Goal: Task Accomplishment & Management: Manage account settings

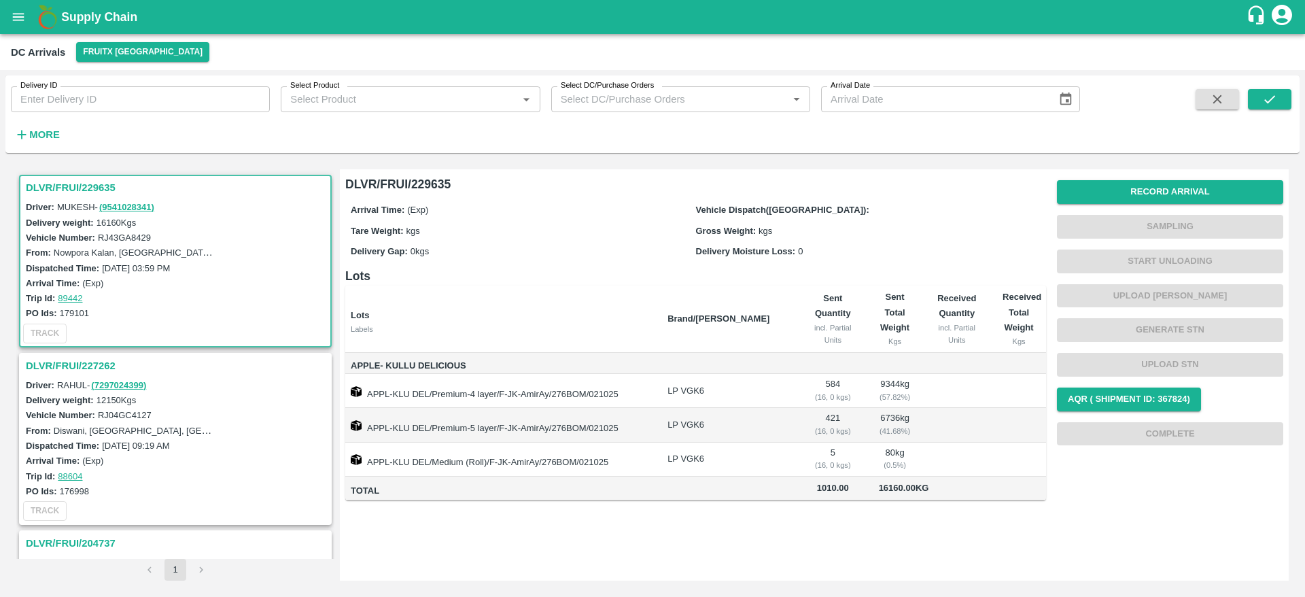
click at [96, 26] on h1 "Supply Chain" at bounding box center [653, 16] width 1185 height 19
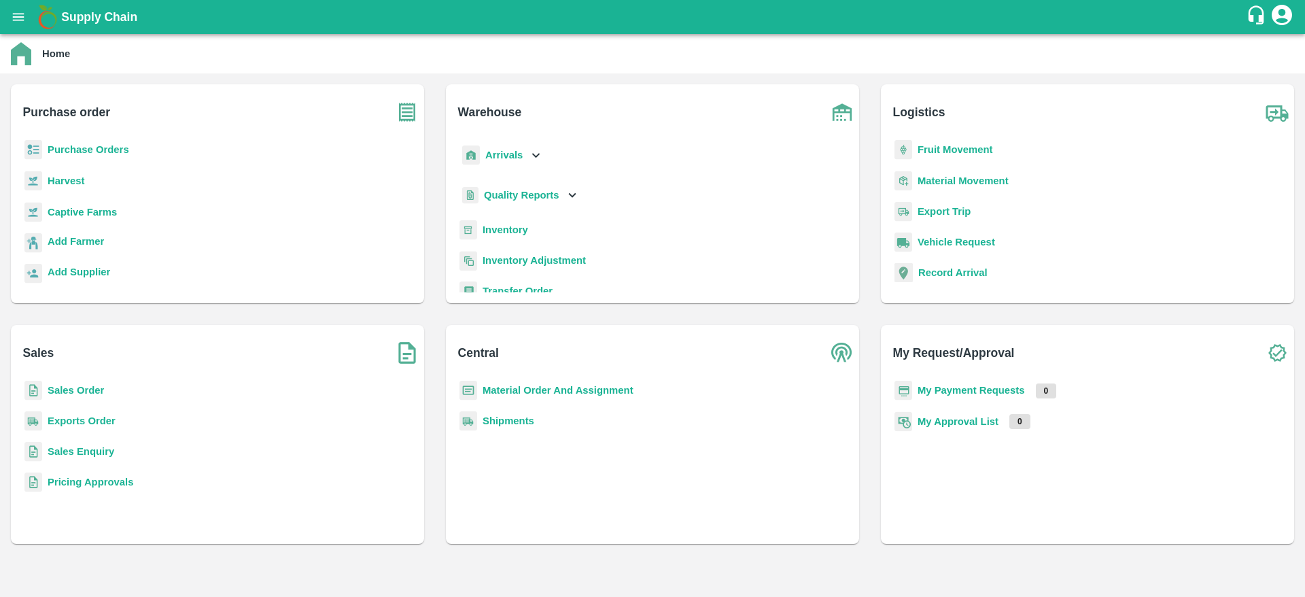
click at [54, 385] on b "Sales Order" at bounding box center [76, 390] width 56 height 11
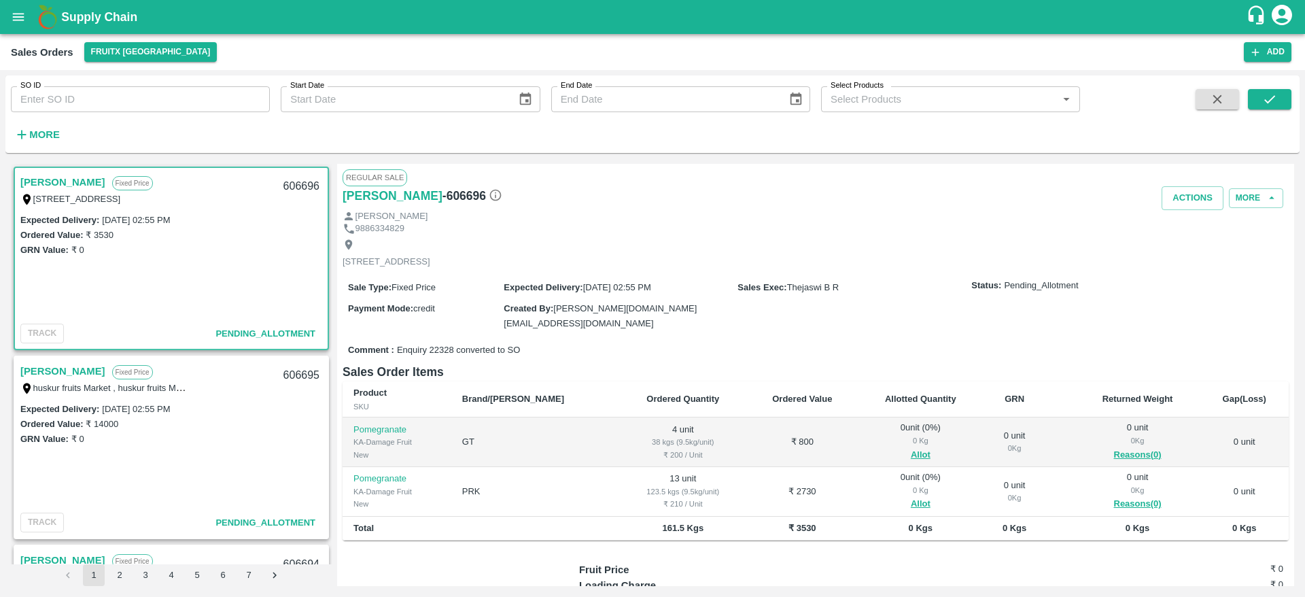
click at [49, 179] on link "[PERSON_NAME]" at bounding box center [62, 182] width 85 height 18
click at [289, 187] on div "606696" at bounding box center [301, 187] width 52 height 32
copy div "606696"
click at [911, 460] on button "Allot" at bounding box center [921, 455] width 20 height 16
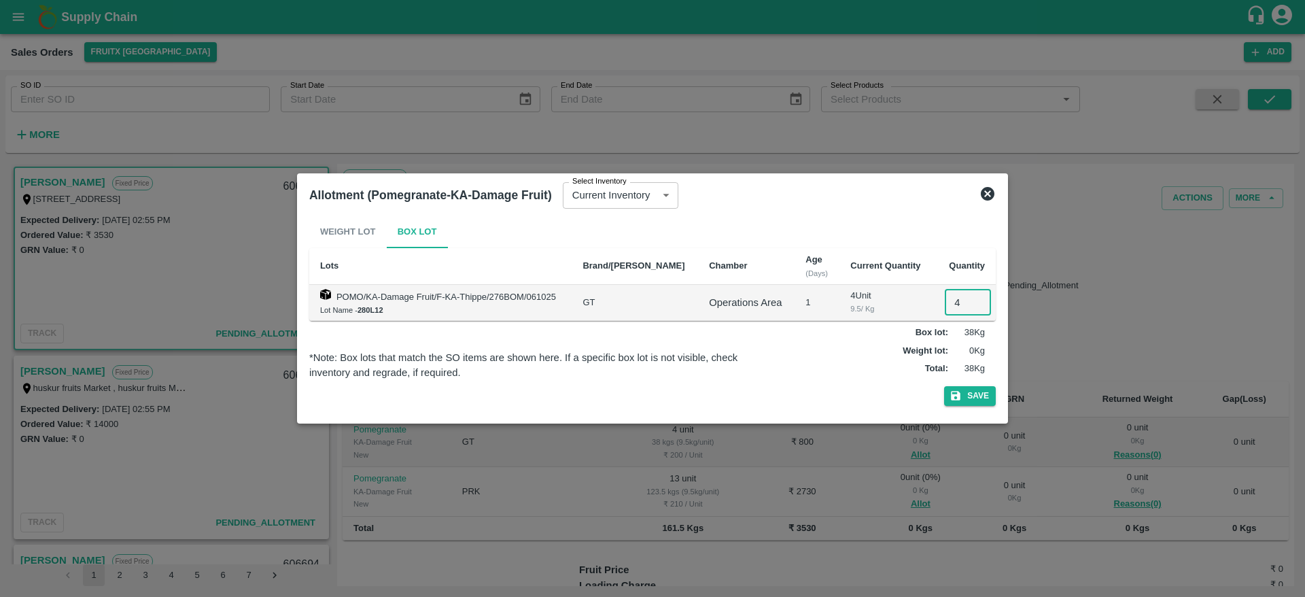
click at [948, 304] on input "4" at bounding box center [968, 303] width 46 height 26
type input "4"
click at [963, 405] on button "Save" at bounding box center [970, 396] width 52 height 20
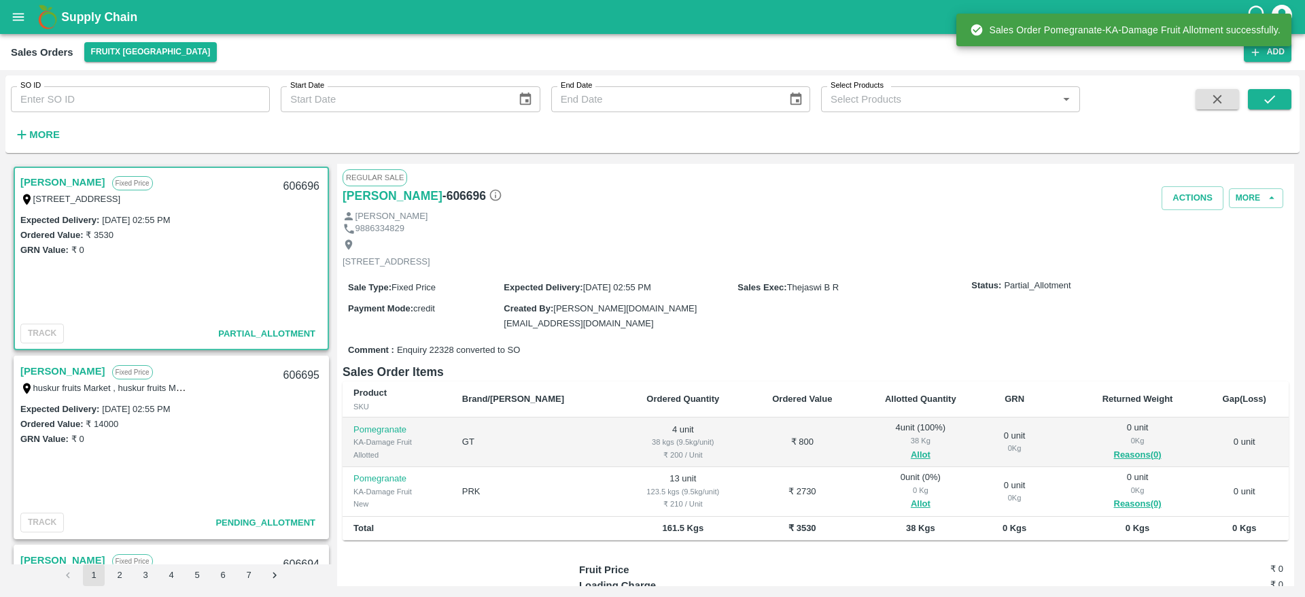
scroll to position [108, 0]
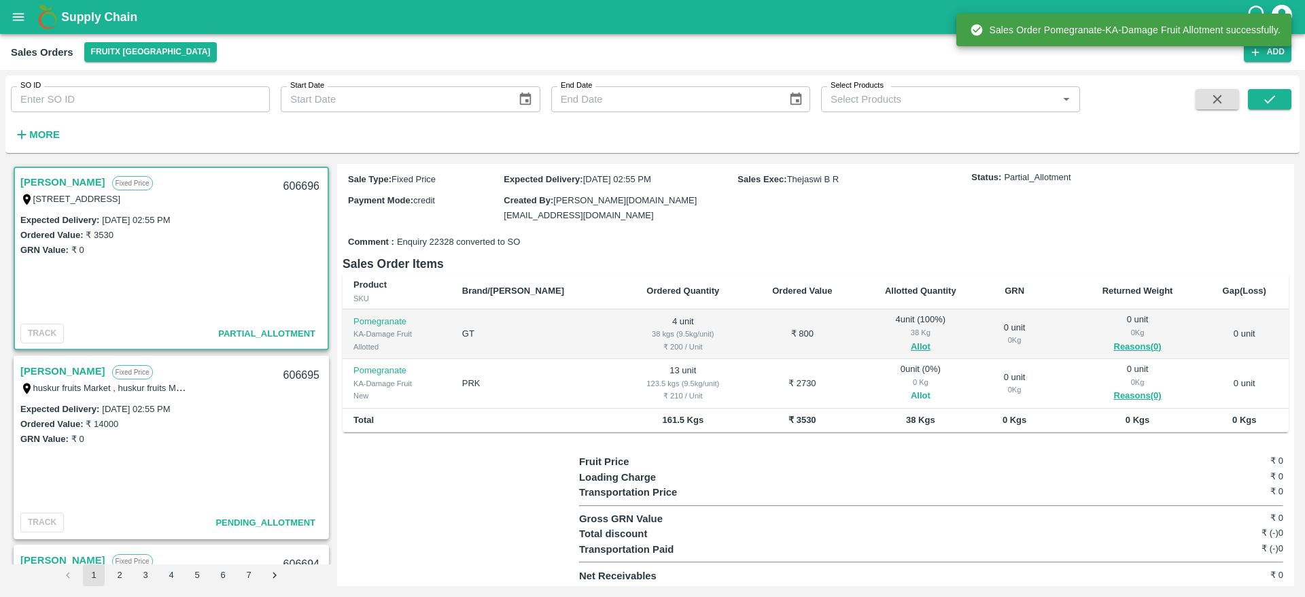
click at [911, 393] on button "Allot" at bounding box center [921, 396] width 20 height 16
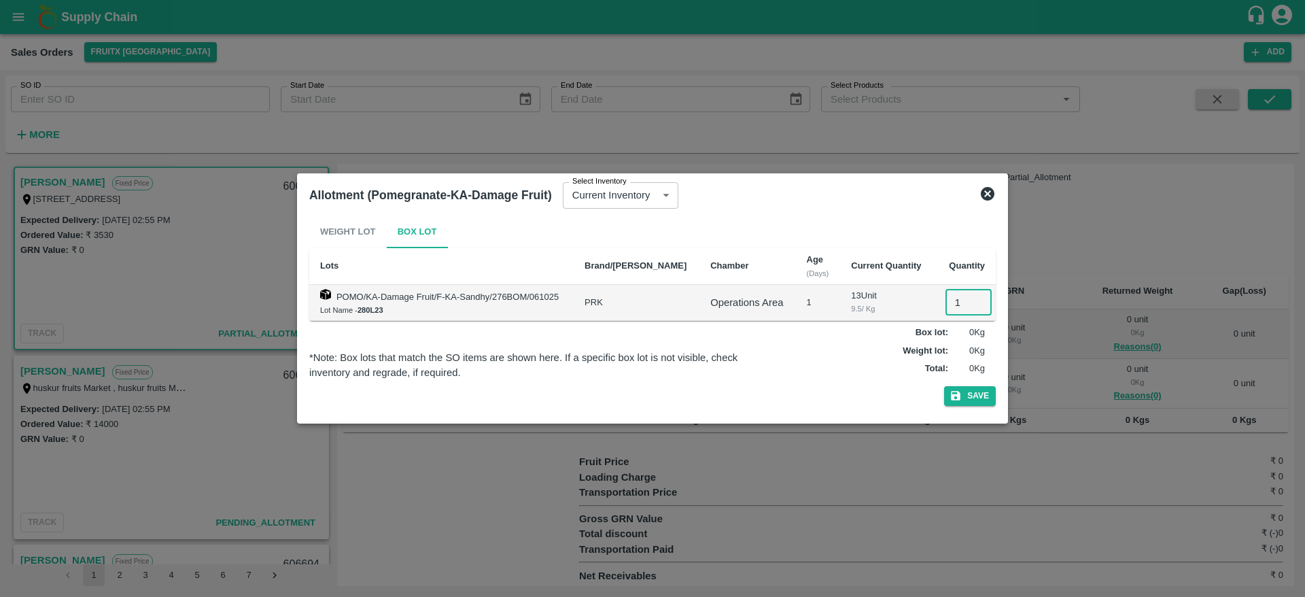
click at [952, 299] on input "1" at bounding box center [969, 303] width 46 height 26
type input "13"
click at [969, 391] on button "Save" at bounding box center [970, 396] width 52 height 20
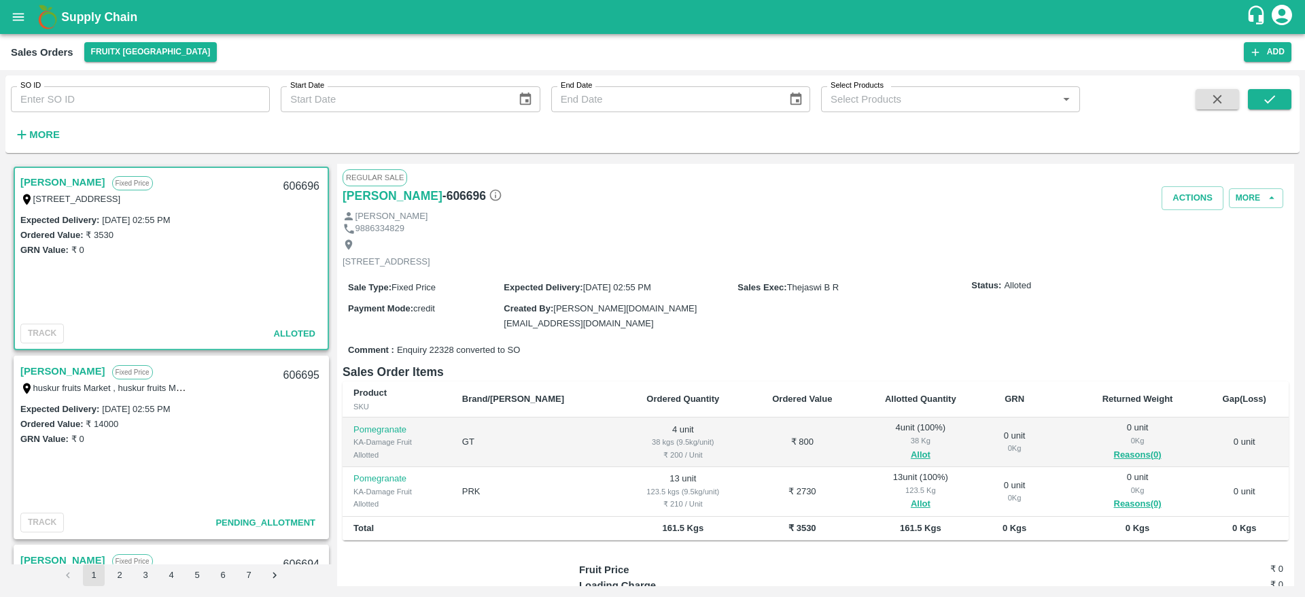
click at [52, 174] on link "[PERSON_NAME]" at bounding box center [62, 182] width 85 height 18
click at [1164, 190] on button "Actions" at bounding box center [1193, 198] width 62 height 24
click at [1177, 245] on li "Deliver" at bounding box center [1222, 250] width 143 height 23
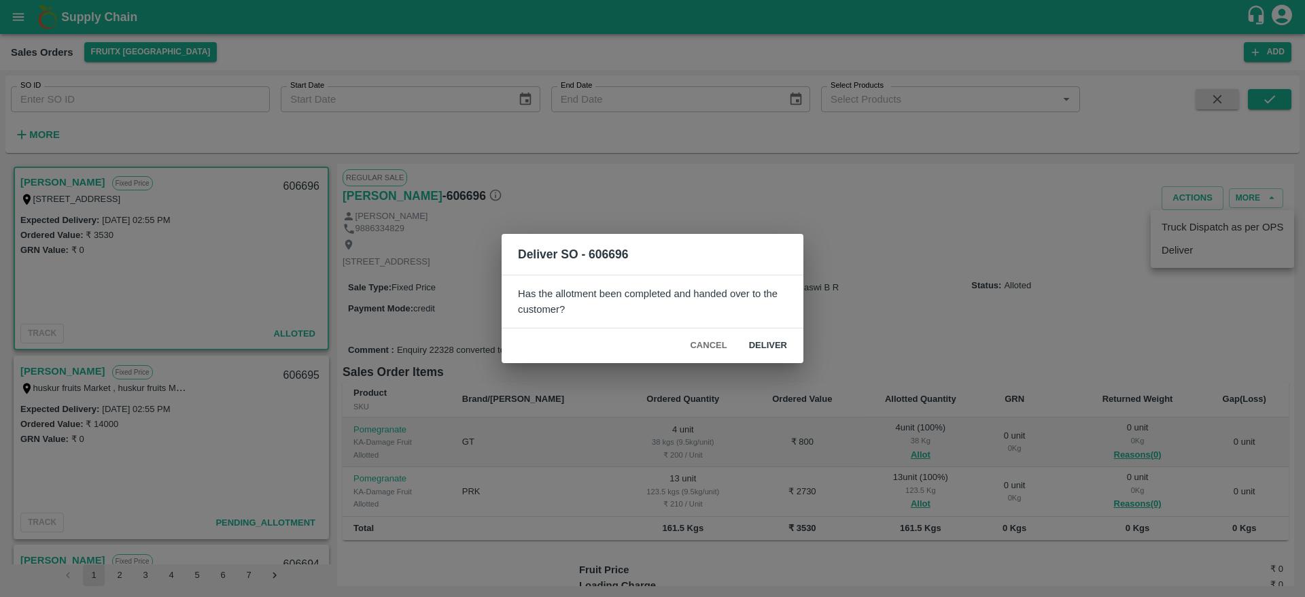
click at [760, 351] on button "Deliver" at bounding box center [768, 346] width 60 height 24
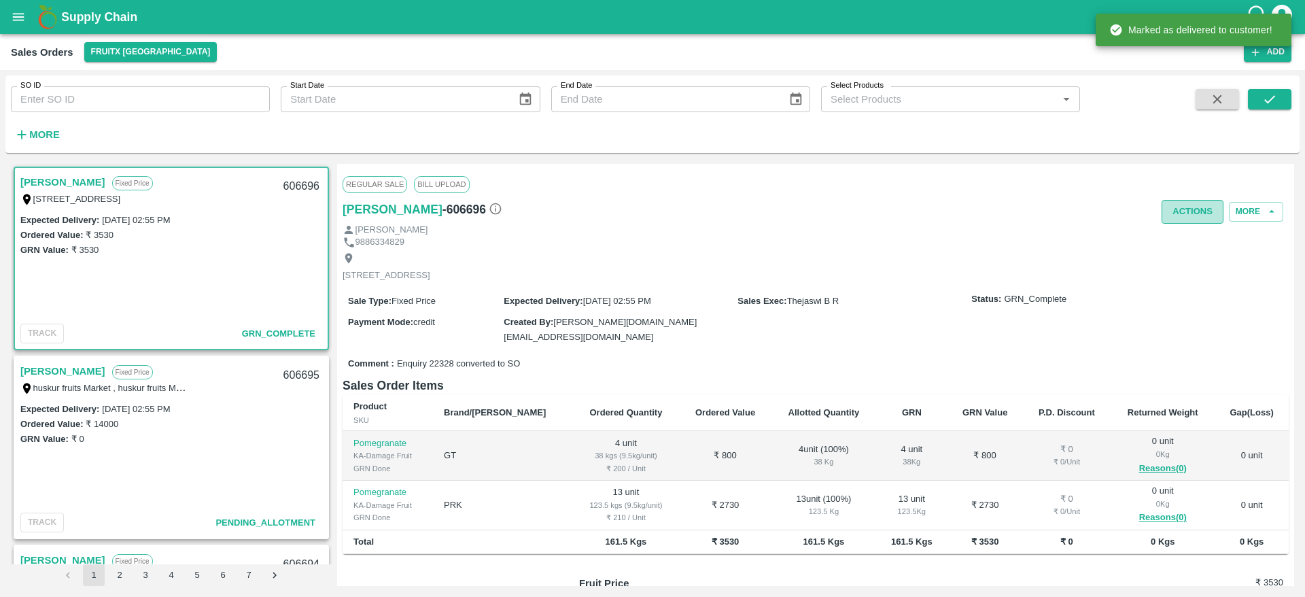
click at [1189, 207] on button "Actions" at bounding box center [1193, 212] width 62 height 24
click at [1181, 224] on ul "Truck Dispatch as per OPS Deliver" at bounding box center [1222, 253] width 143 height 58
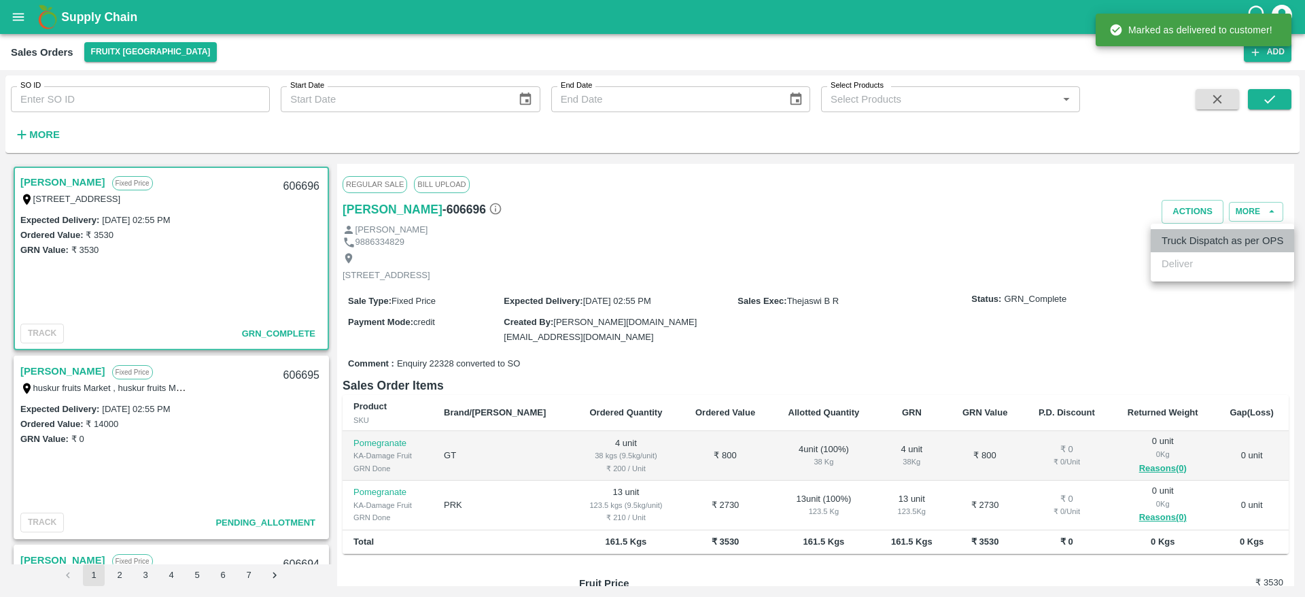
click at [1179, 230] on li "Truck Dispatch as per OPS" at bounding box center [1222, 240] width 143 height 23
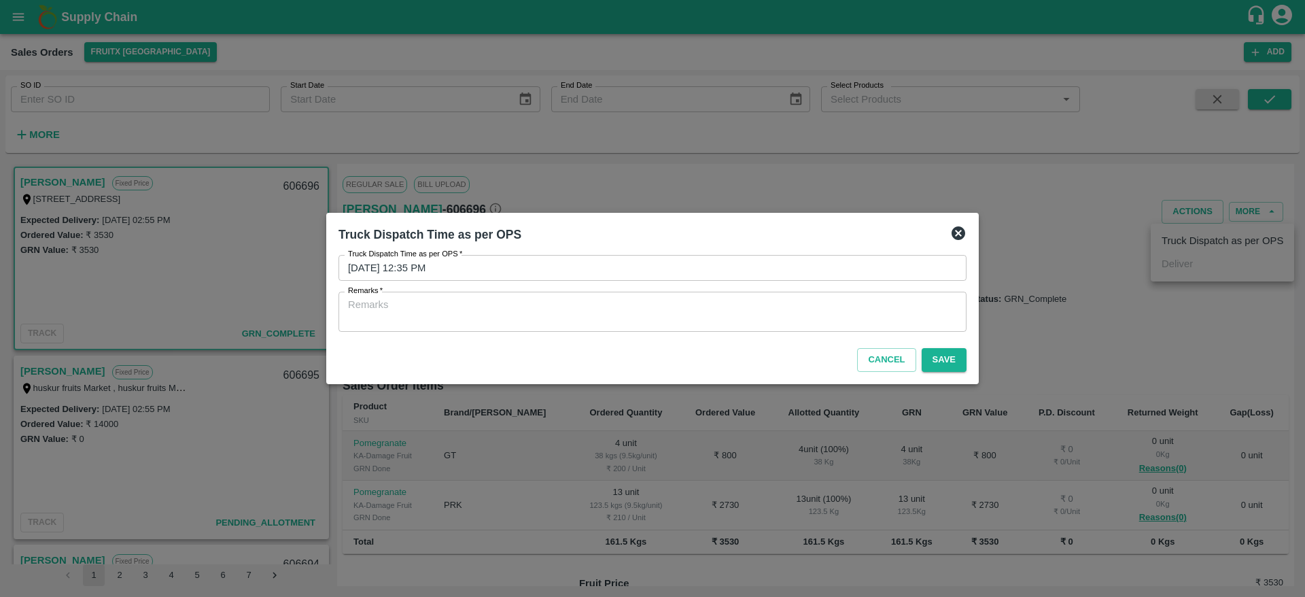
click at [533, 330] on div "x Remarks" at bounding box center [653, 312] width 628 height 40
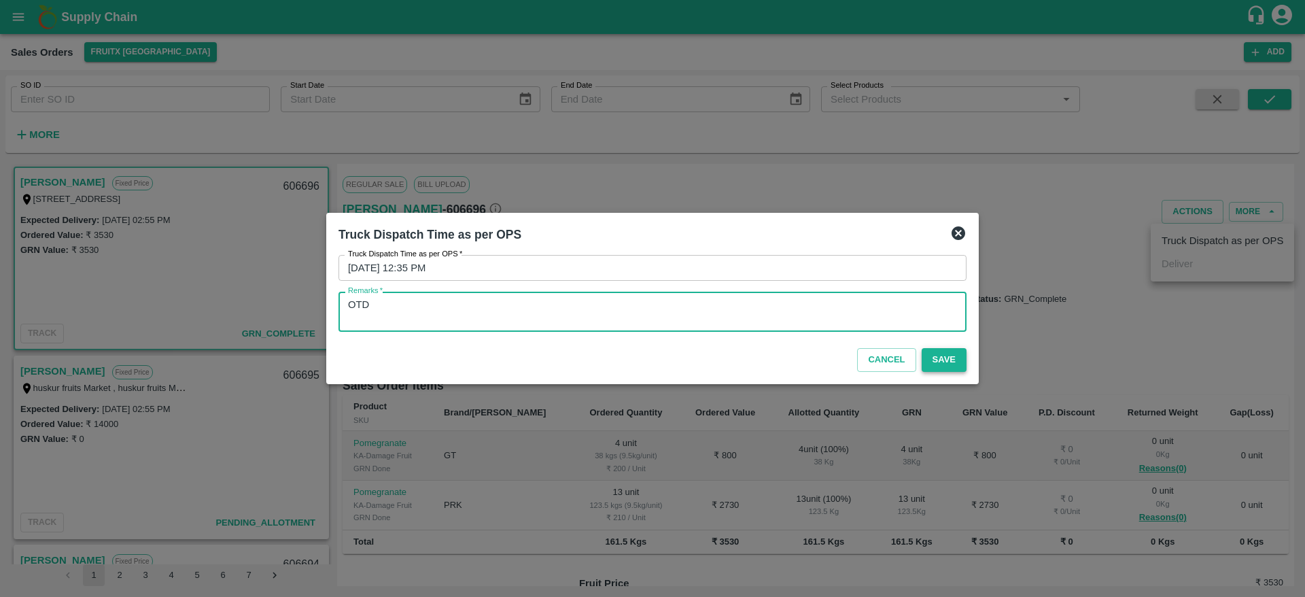
type textarea "OTD"
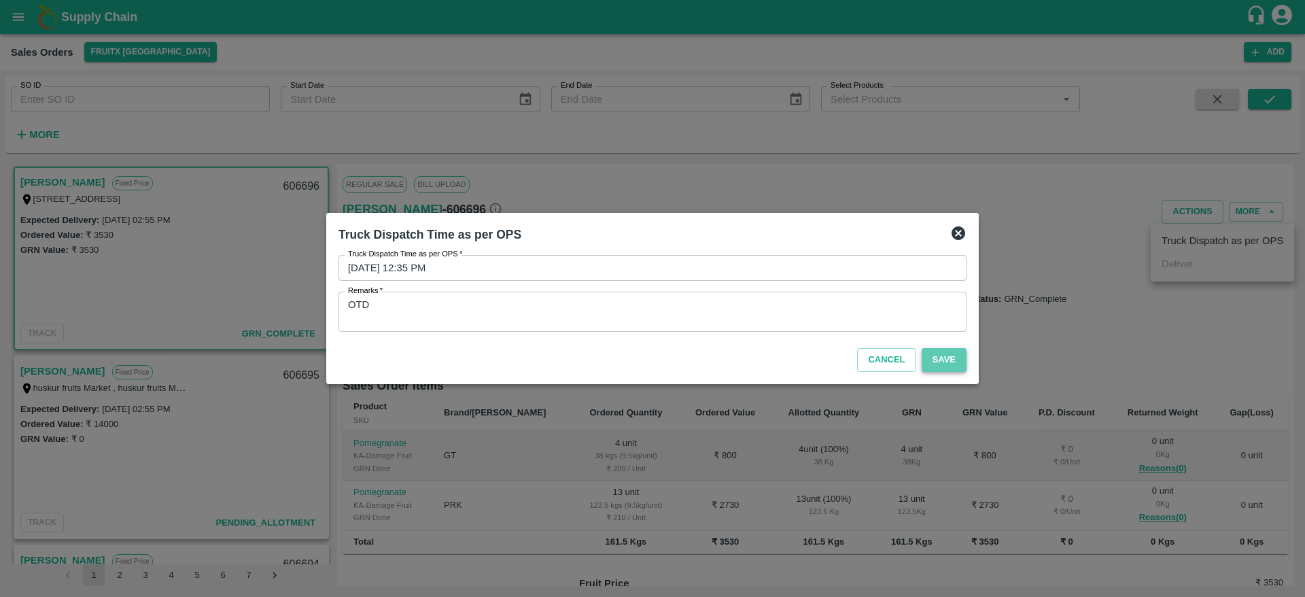
click at [933, 353] on button "Save" at bounding box center [944, 360] width 45 height 24
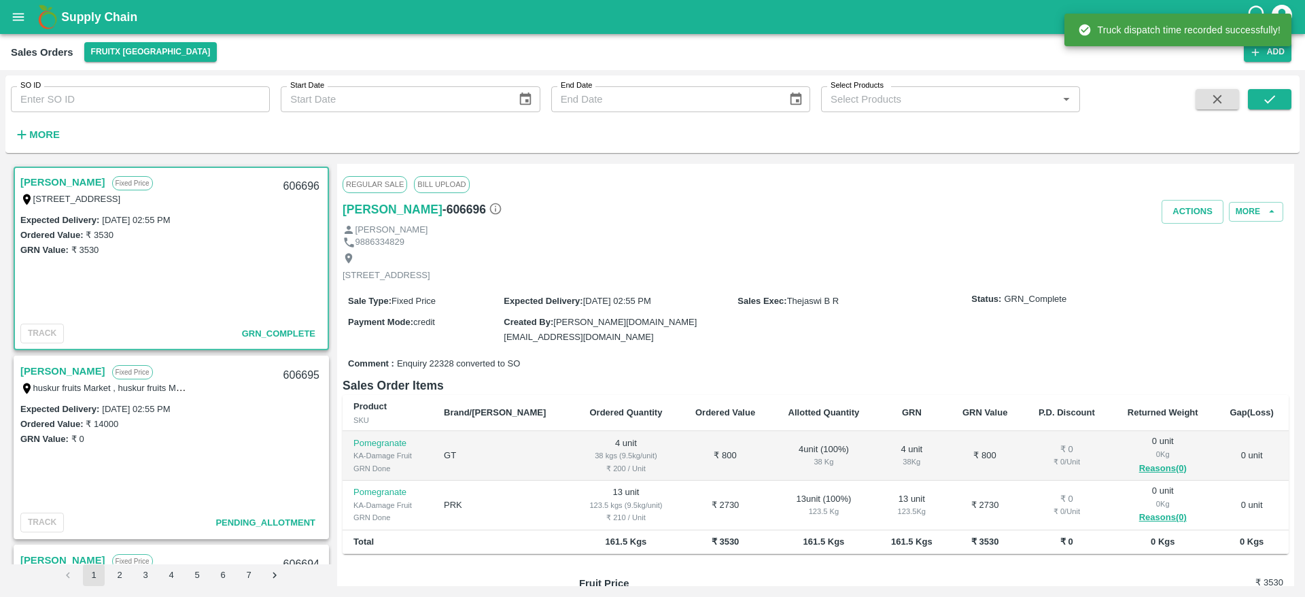
click at [56, 380] on div "huskur fruits Market , huskur fruits Market , [GEOGRAPHIC_DATA], [GEOGRAPHIC_DA…" at bounding box center [105, 387] width 170 height 15
click at [56, 375] on link "[PERSON_NAME]" at bounding box center [62, 371] width 85 height 18
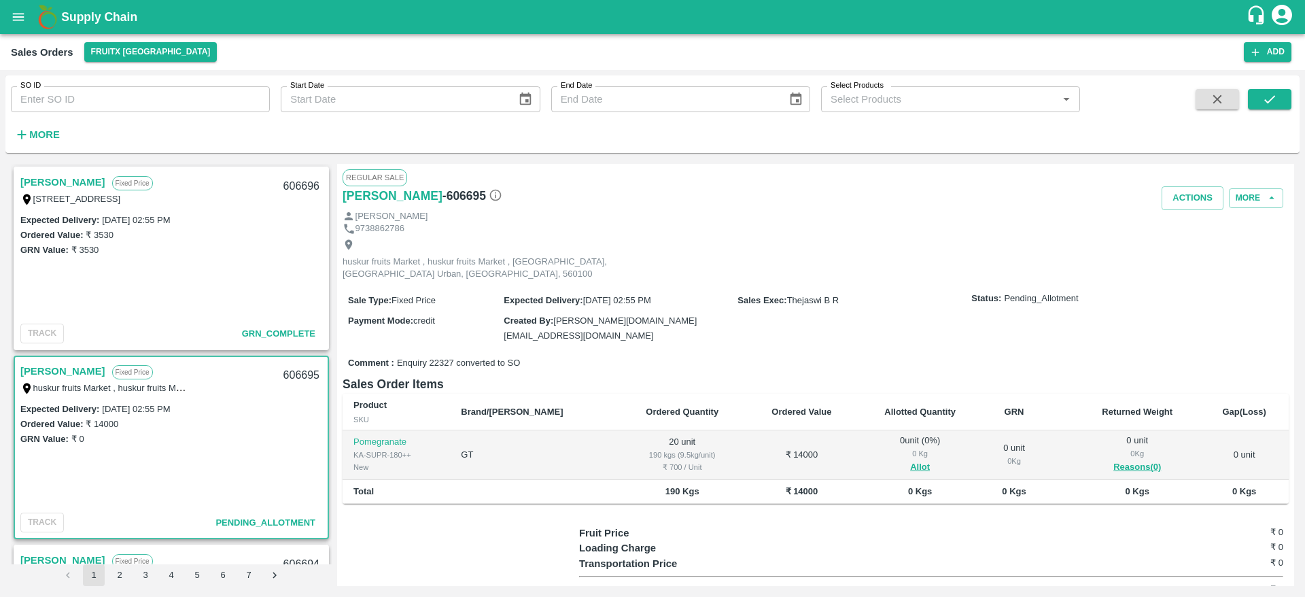
click at [64, 368] on link "[PERSON_NAME]" at bounding box center [62, 371] width 85 height 18
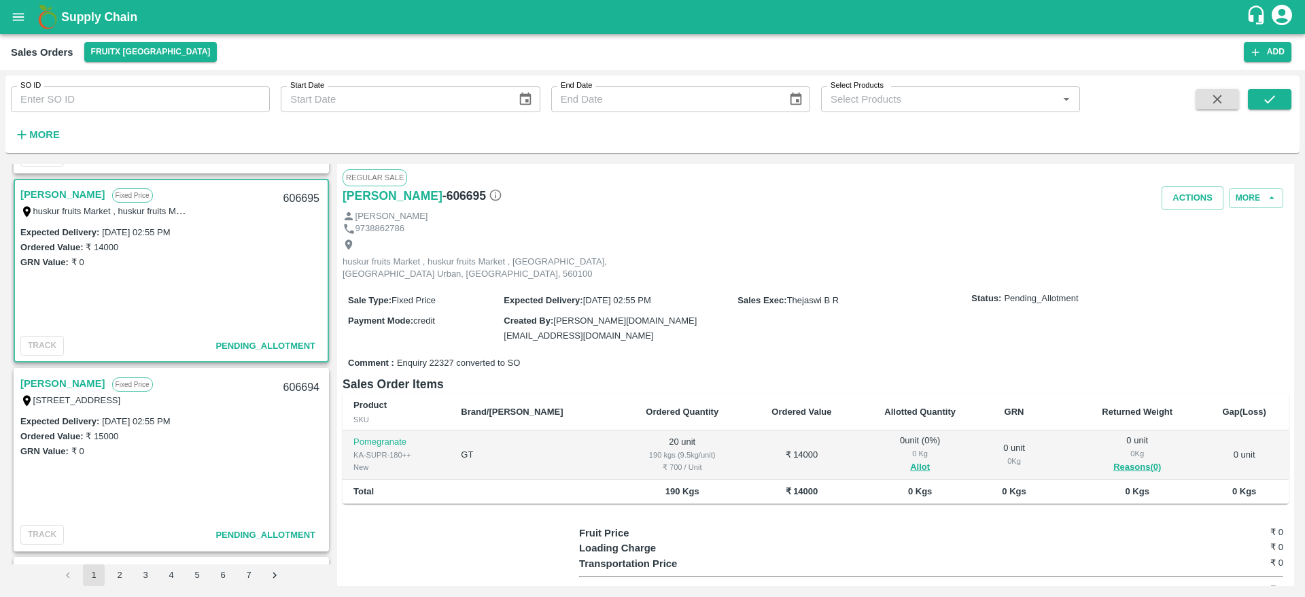
scroll to position [99, 0]
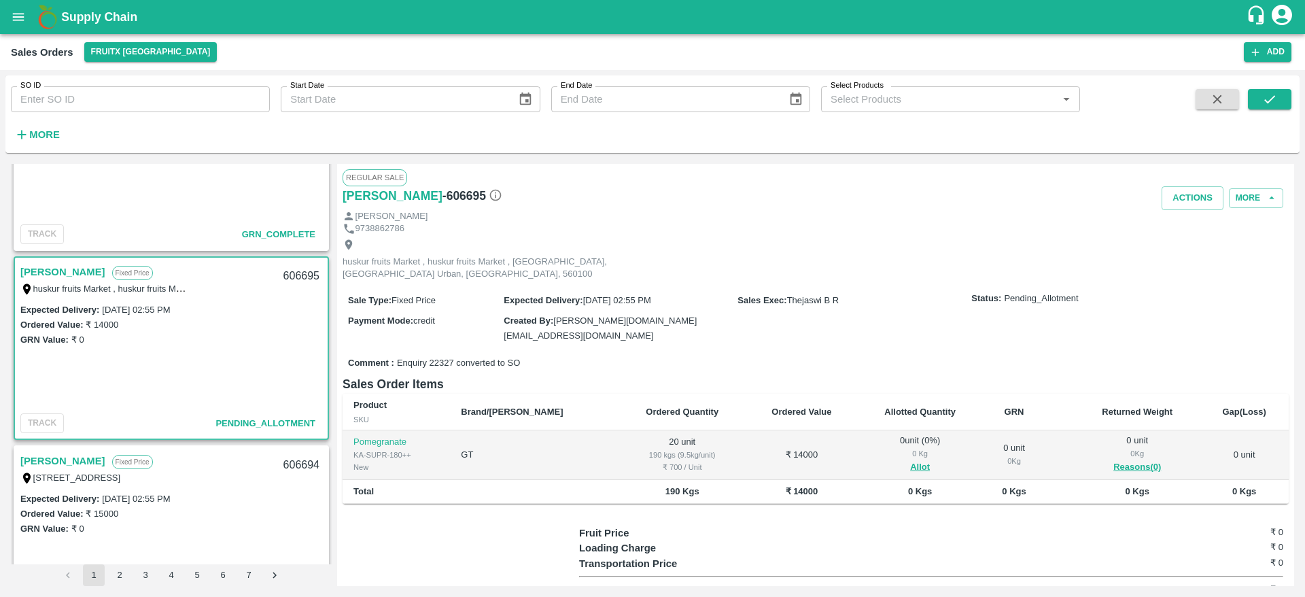
click at [33, 275] on link "[PERSON_NAME]" at bounding box center [62, 272] width 85 height 18
click at [38, 278] on link "[PERSON_NAME]" at bounding box center [62, 272] width 85 height 18
click at [64, 265] on link "[PERSON_NAME]" at bounding box center [62, 272] width 85 height 18
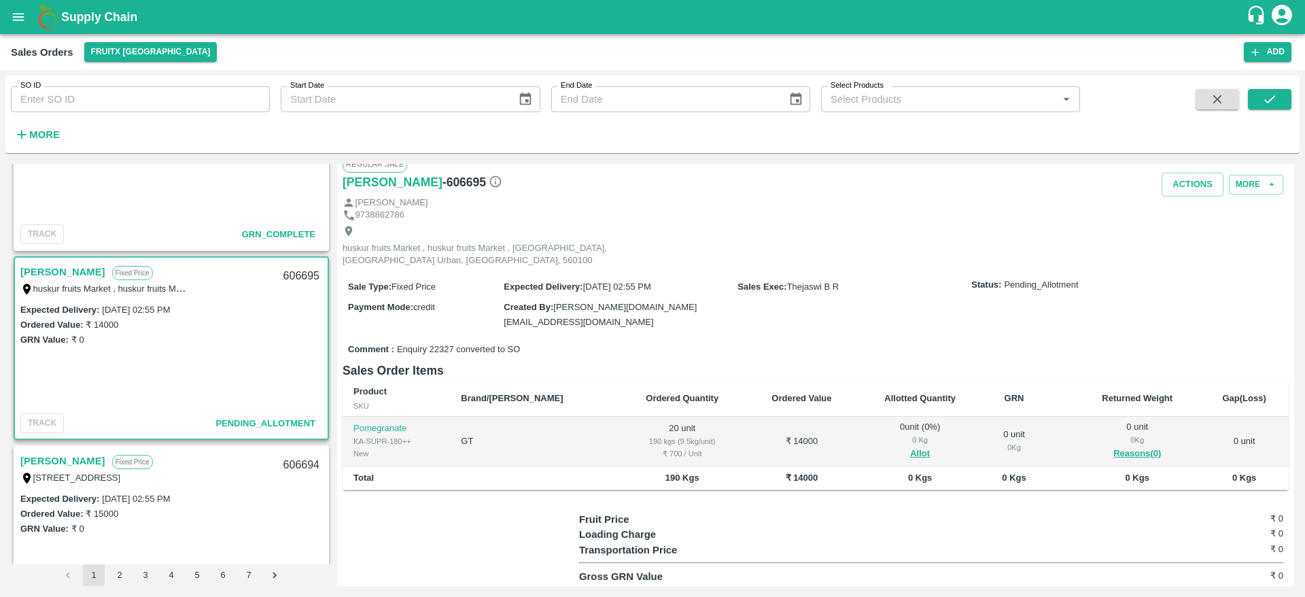
scroll to position [0, 0]
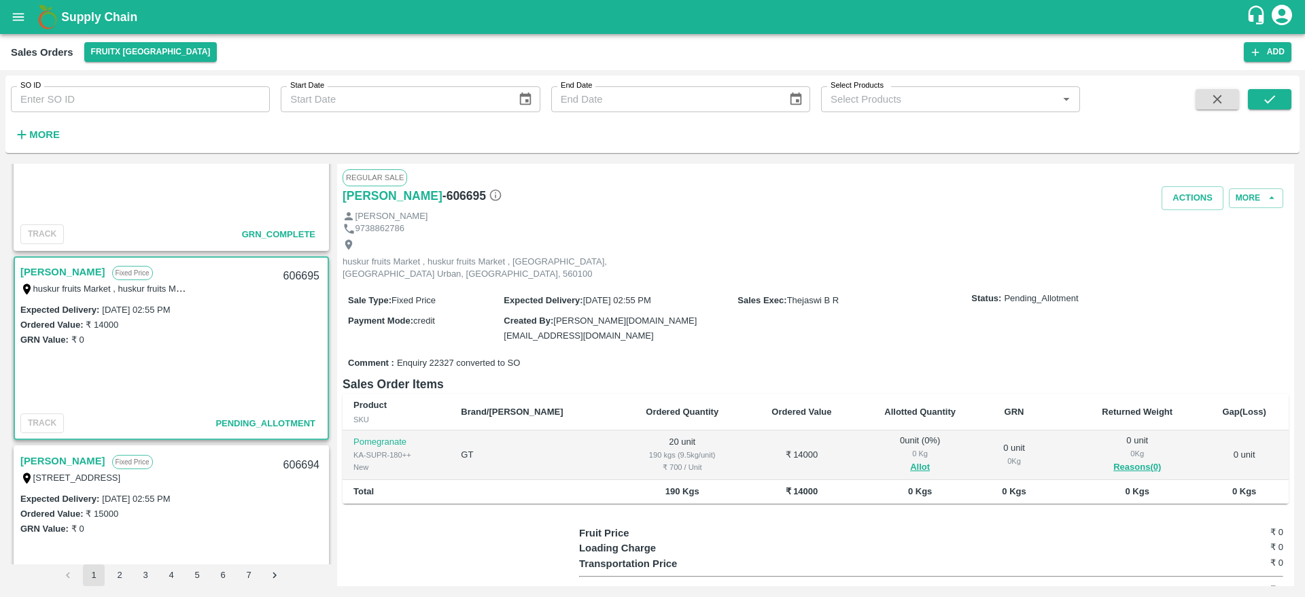
click at [88, 279] on link "[PERSON_NAME]" at bounding box center [62, 272] width 85 height 18
click at [297, 268] on div "606695" at bounding box center [301, 276] width 52 height 32
copy div "606695"
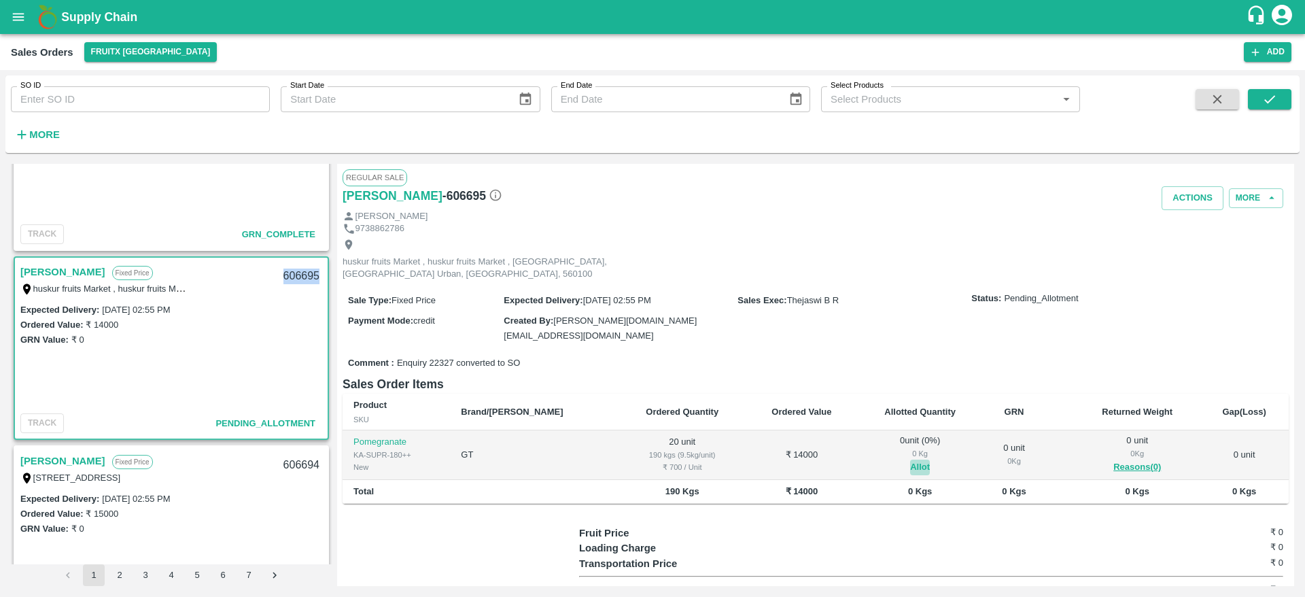
click at [910, 460] on button "Allot" at bounding box center [920, 468] width 20 height 16
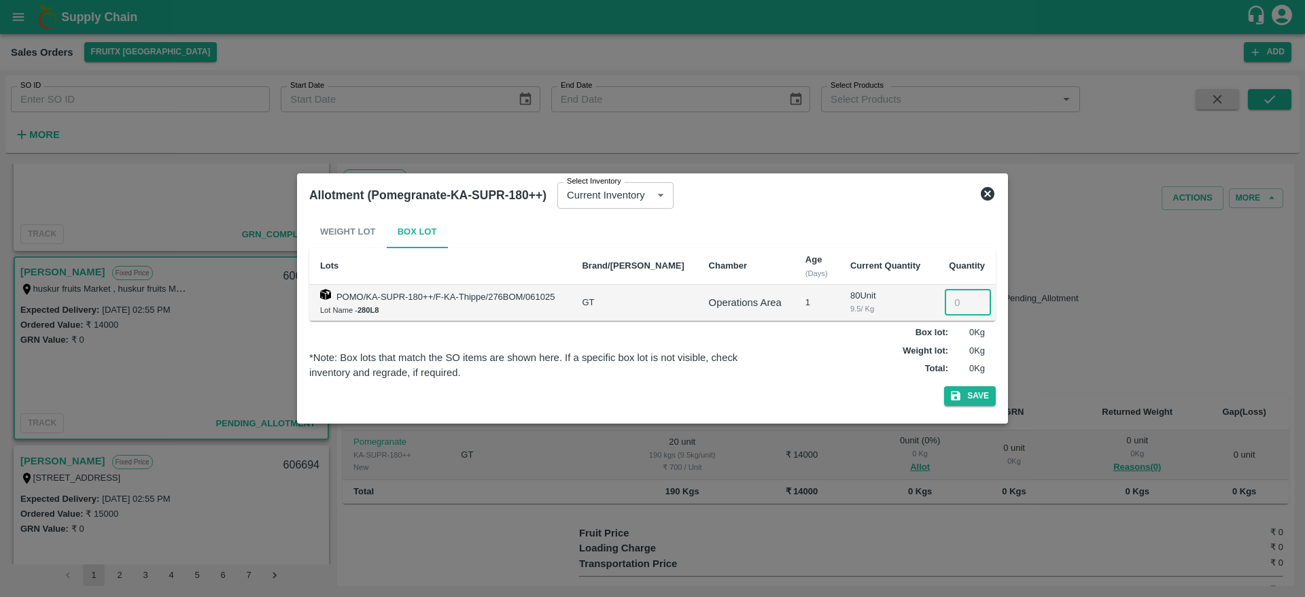
click at [955, 307] on input "number" at bounding box center [968, 303] width 46 height 26
type input "20"
click at [963, 396] on button "Save" at bounding box center [970, 396] width 52 height 20
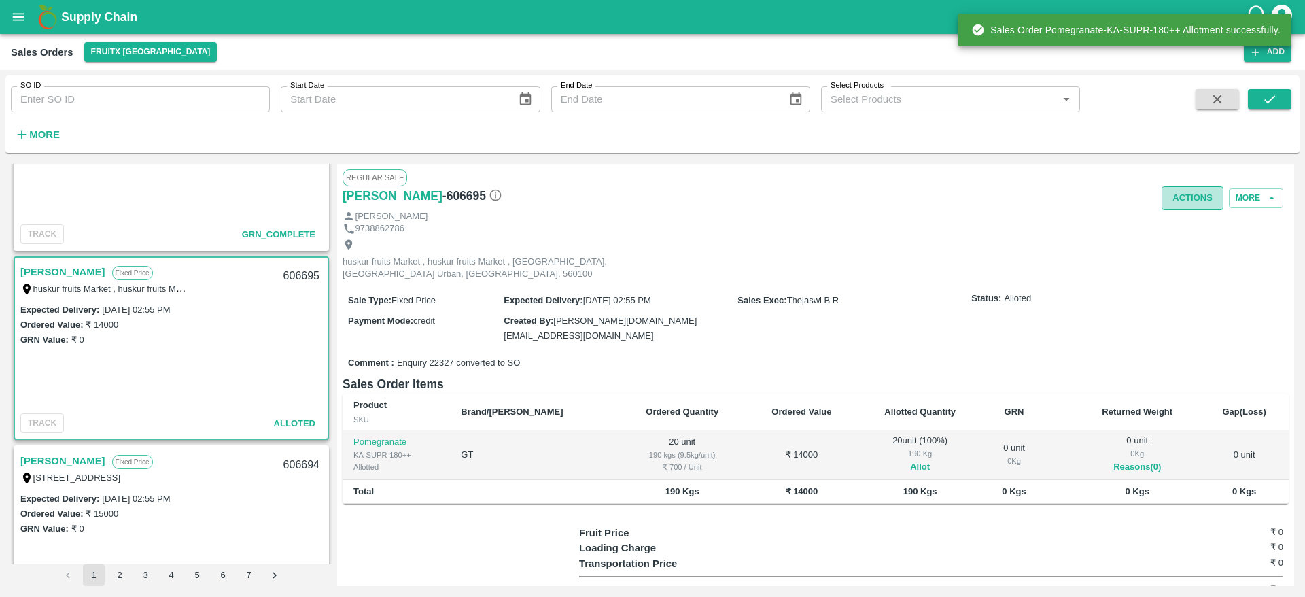
click at [1194, 201] on button "Actions" at bounding box center [1193, 198] width 62 height 24
drag, startPoint x: 1191, startPoint y: 281, endPoint x: 1190, endPoint y: 262, distance: 19.7
click at [1190, 262] on div "Truck Dispatch as per OPS Deliver" at bounding box center [652, 298] width 1305 height 597
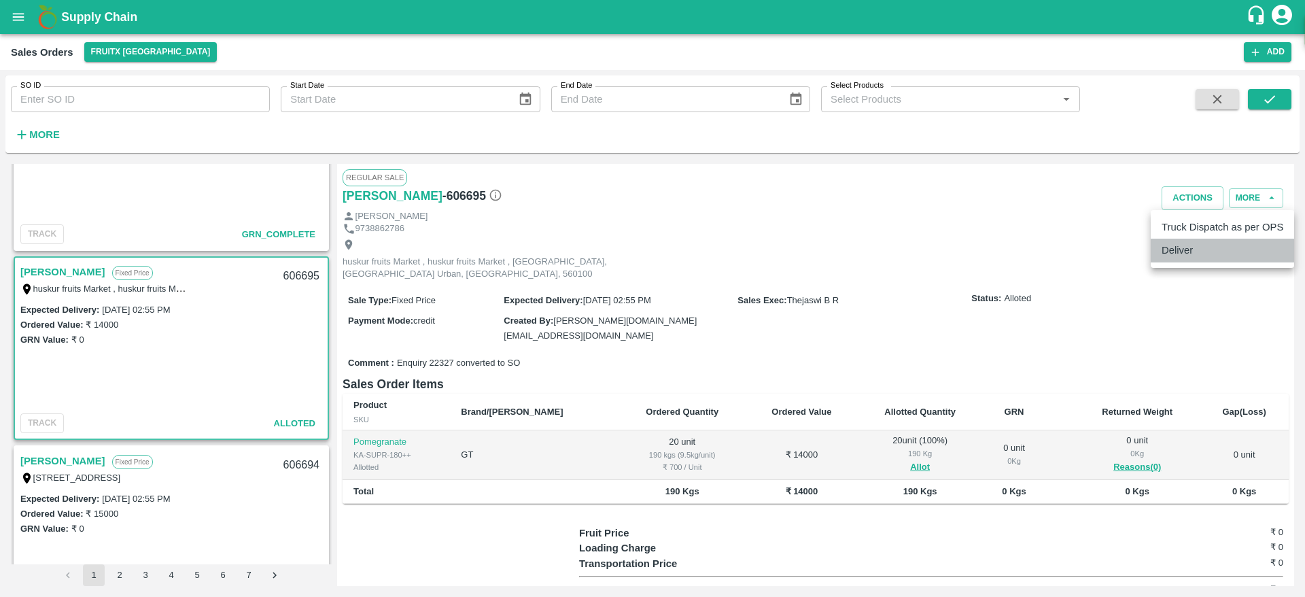
click at [1190, 262] on li "Deliver" at bounding box center [1222, 250] width 143 height 23
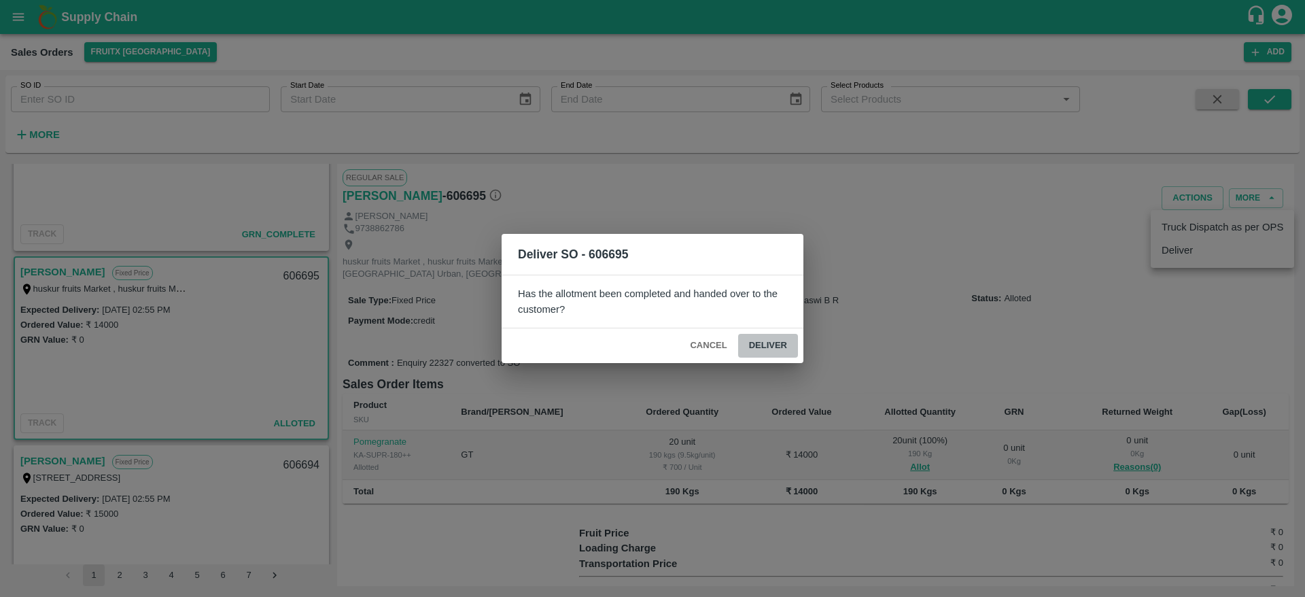
click at [749, 345] on button "Deliver" at bounding box center [768, 346] width 60 height 24
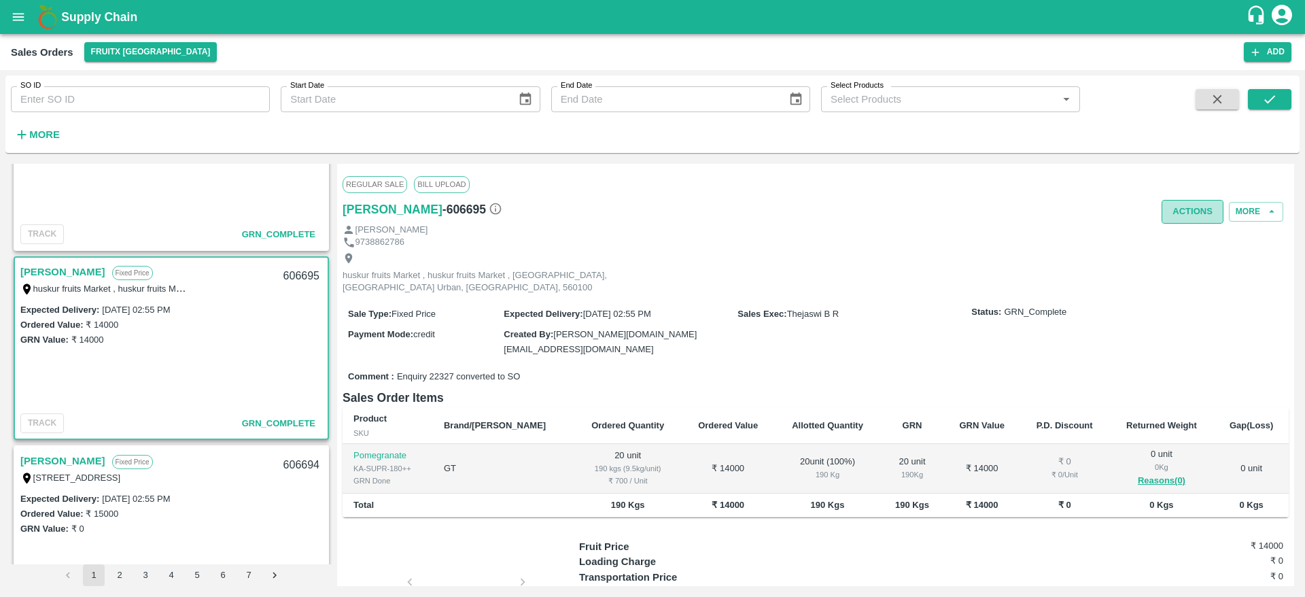
click at [1177, 217] on button "Actions" at bounding box center [1193, 212] width 62 height 24
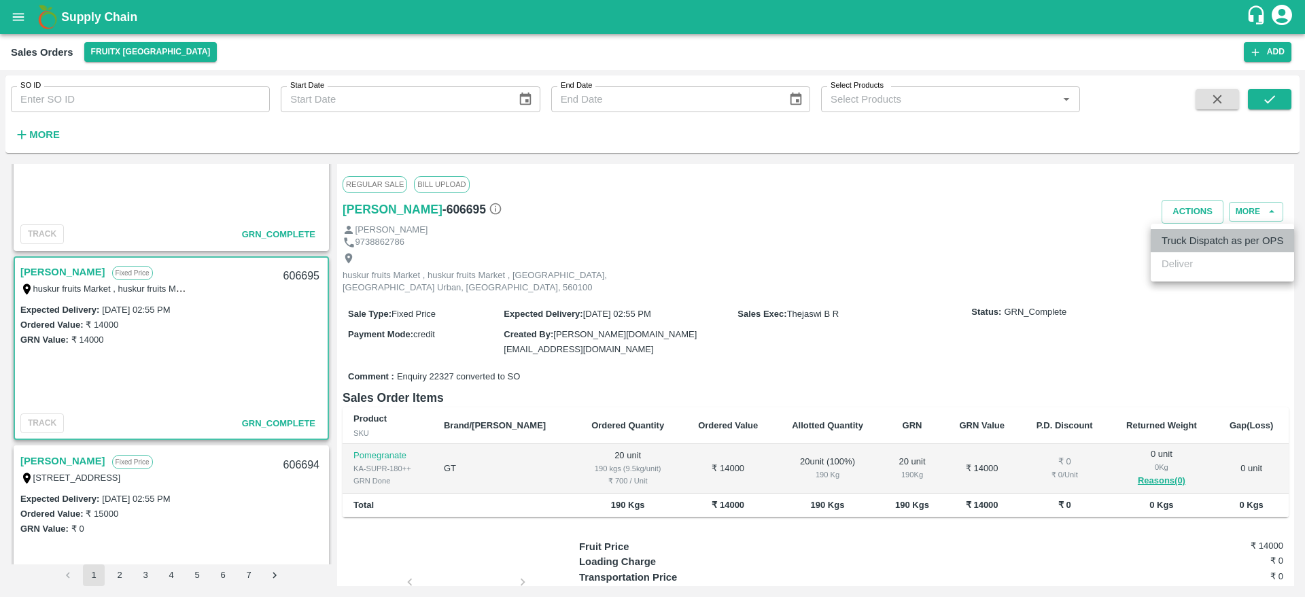
click at [1195, 246] on li "Truck Dispatch as per OPS" at bounding box center [1222, 240] width 143 height 23
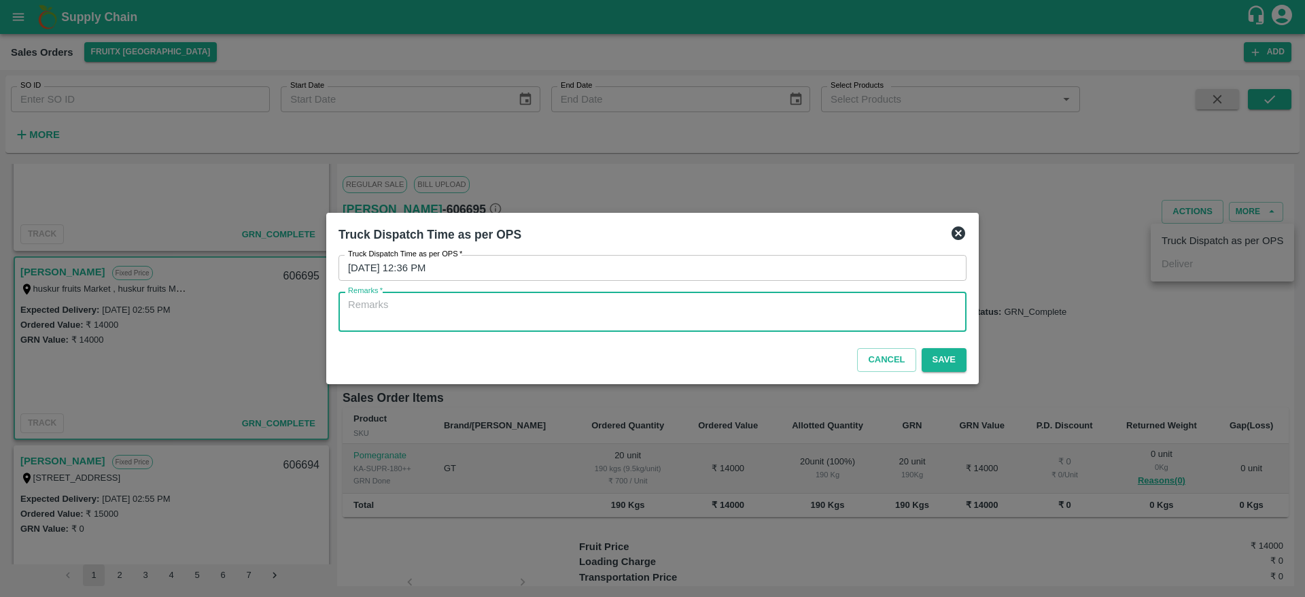
click at [725, 305] on textarea "Remarks   *" at bounding box center [652, 312] width 609 height 29
type textarea "OTD"
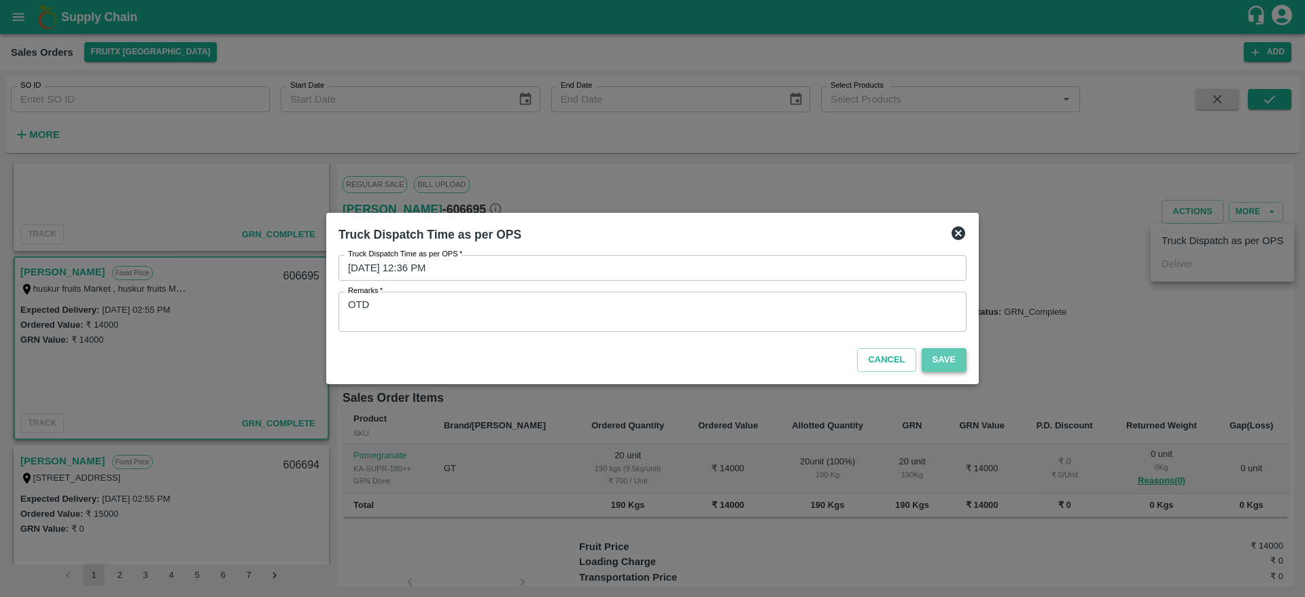
click at [952, 364] on button "Save" at bounding box center [944, 360] width 45 height 24
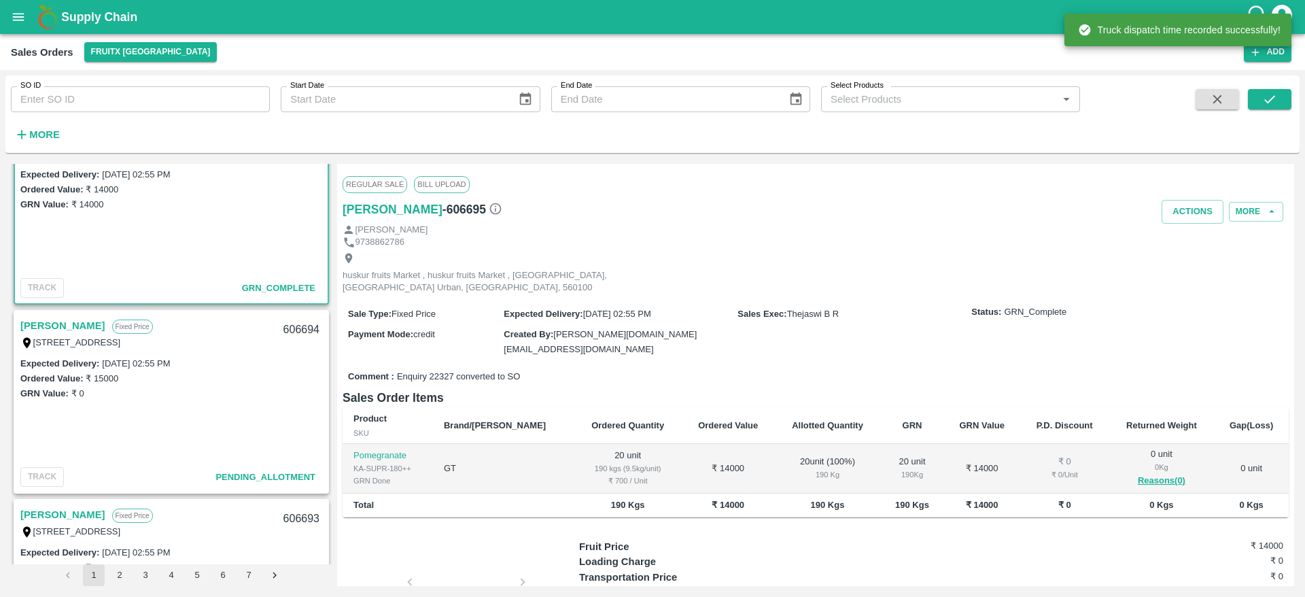
scroll to position [236, 0]
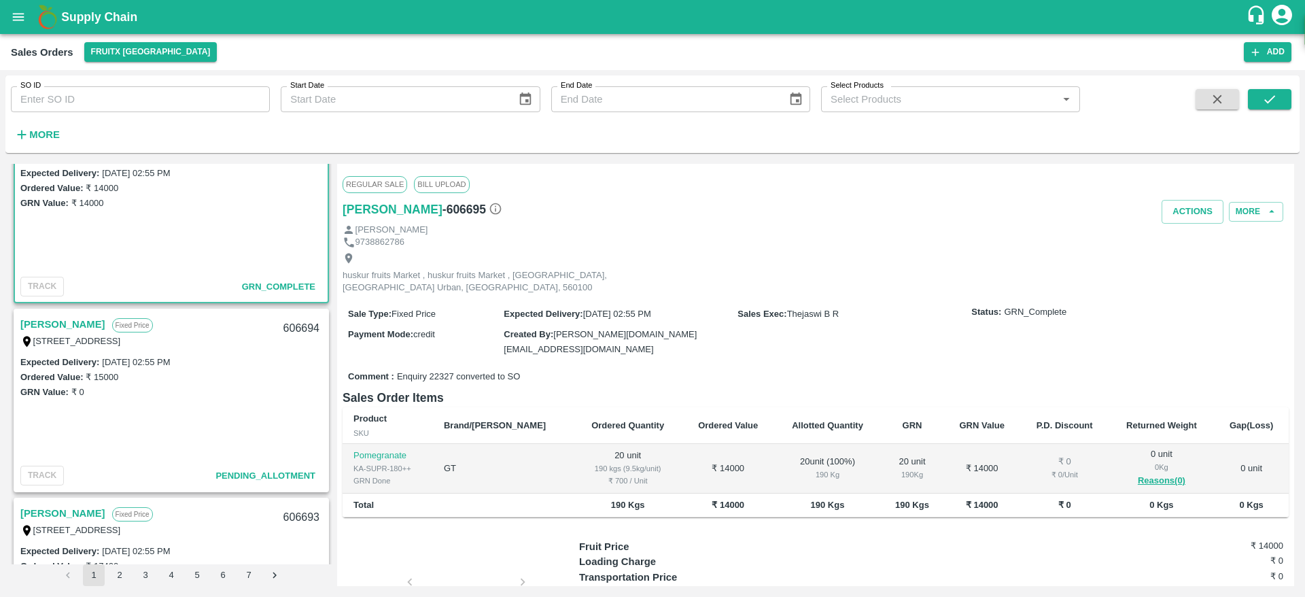
click at [82, 321] on link "[PERSON_NAME]" at bounding box center [62, 324] width 85 height 18
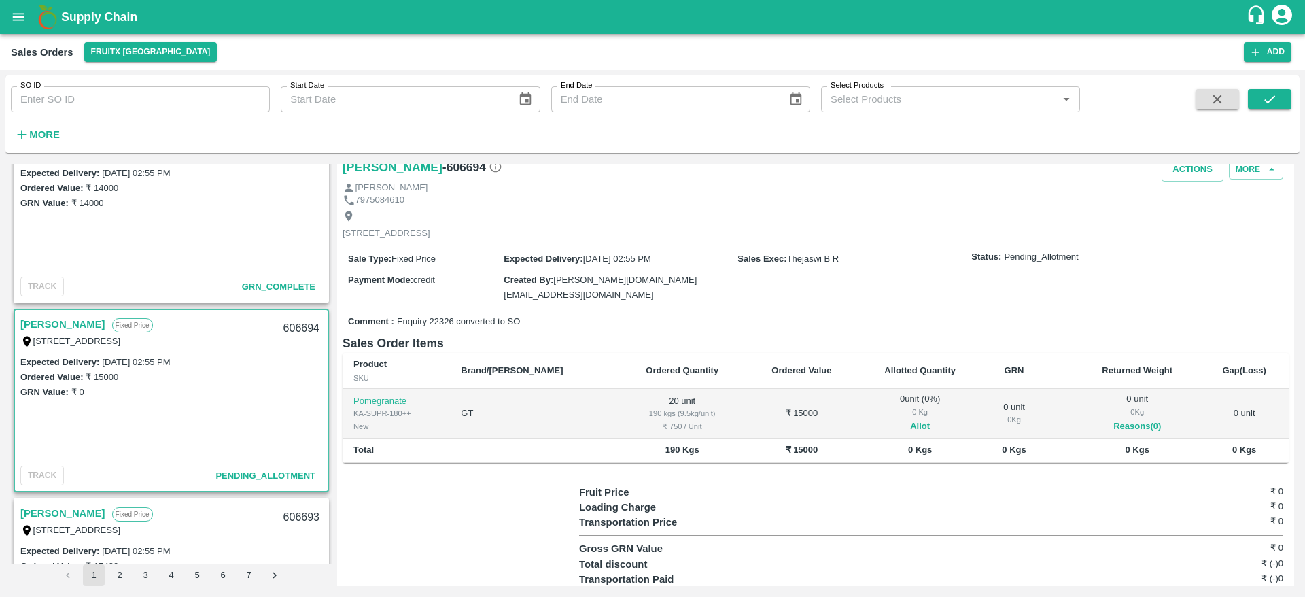
scroll to position [37, 0]
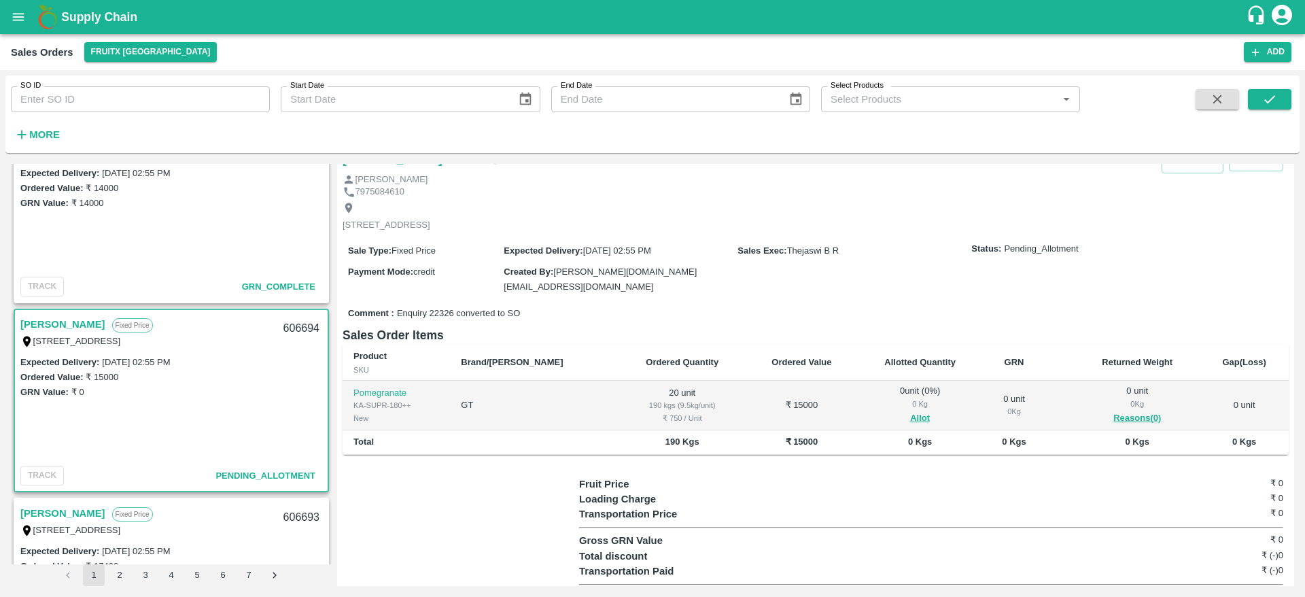
click at [295, 328] on div "606694" at bounding box center [301, 329] width 52 height 32
copy div "606694"
click at [910, 415] on button "Allot" at bounding box center [920, 419] width 20 height 16
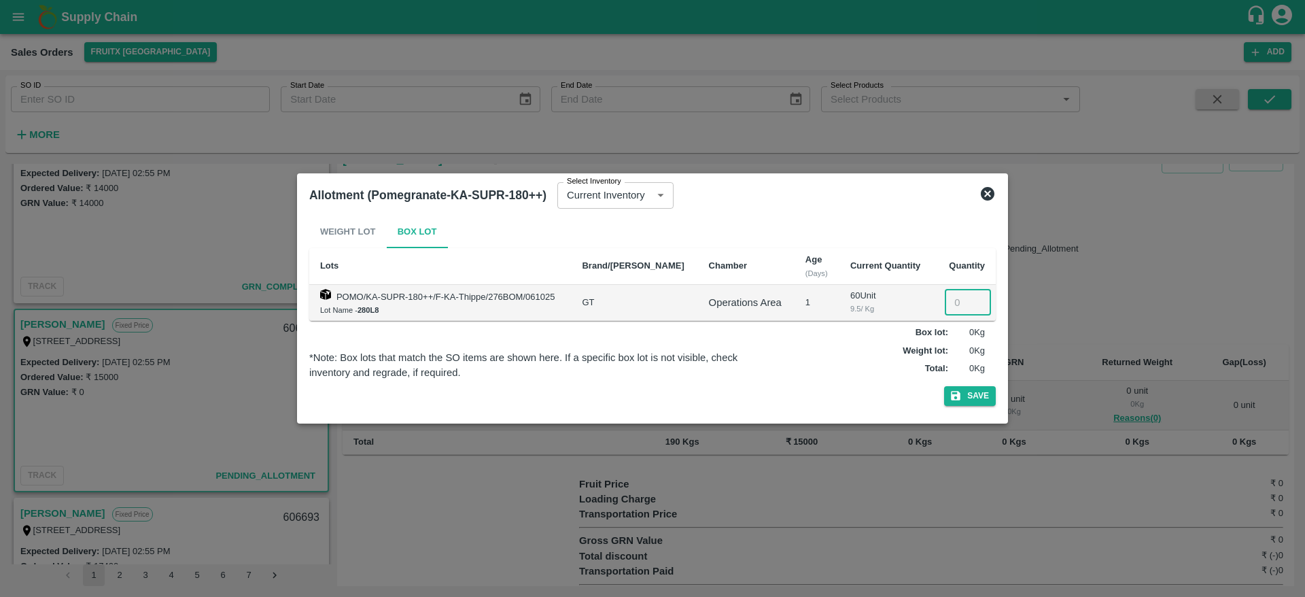
click at [958, 300] on input "number" at bounding box center [968, 303] width 46 height 26
type input "20"
click at [978, 390] on button "Save" at bounding box center [970, 396] width 52 height 20
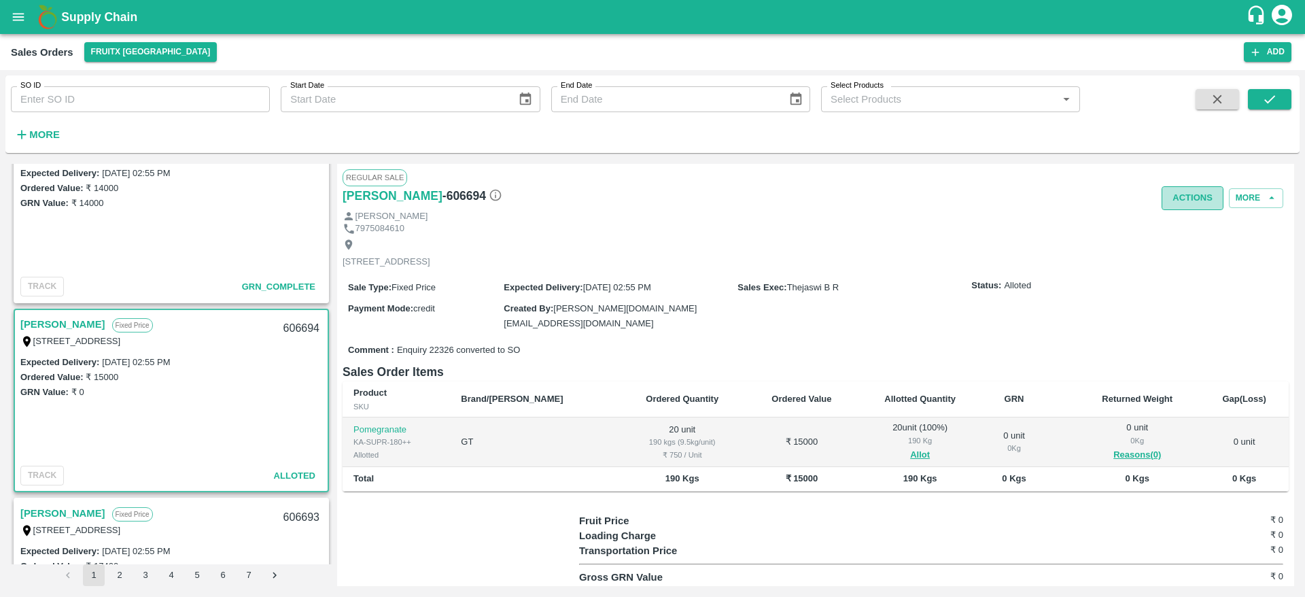
click at [1182, 198] on button "Actions" at bounding box center [1193, 198] width 62 height 24
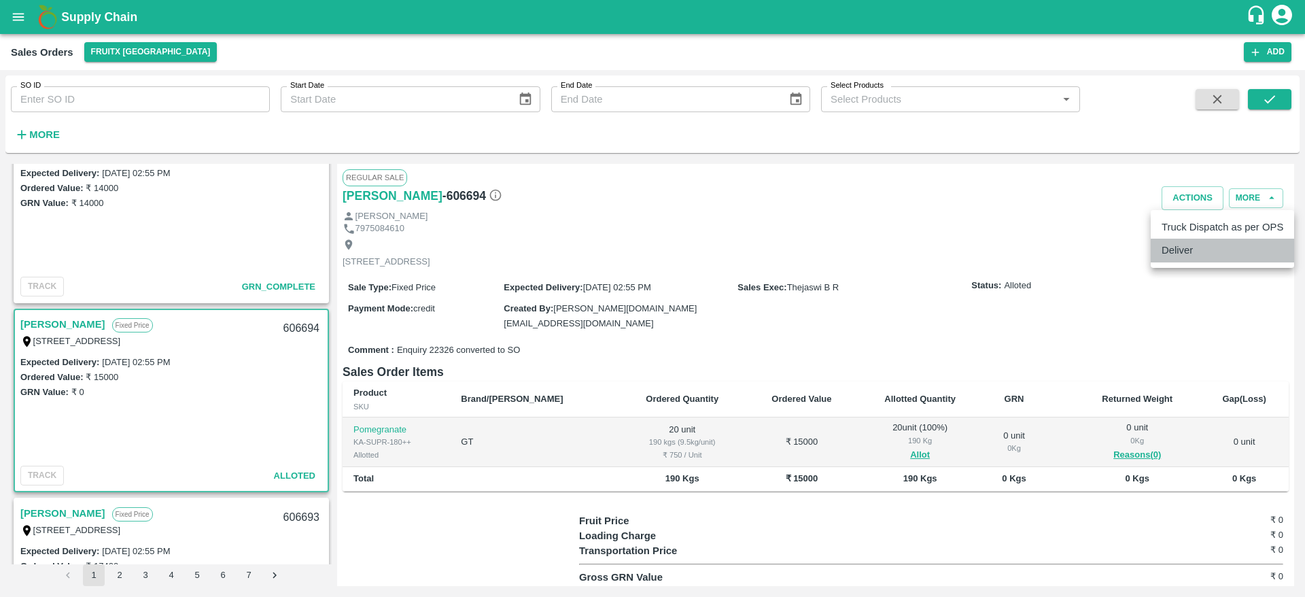
click at [1177, 256] on li "Deliver" at bounding box center [1222, 250] width 143 height 23
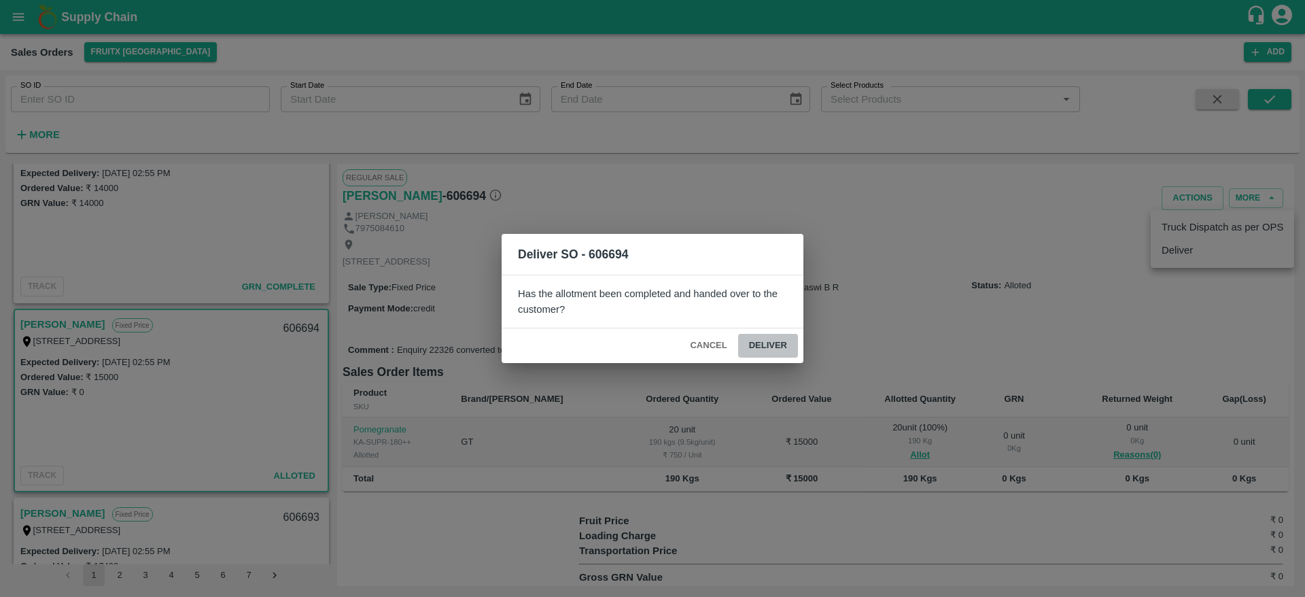
click at [761, 352] on button "Deliver" at bounding box center [768, 346] width 60 height 24
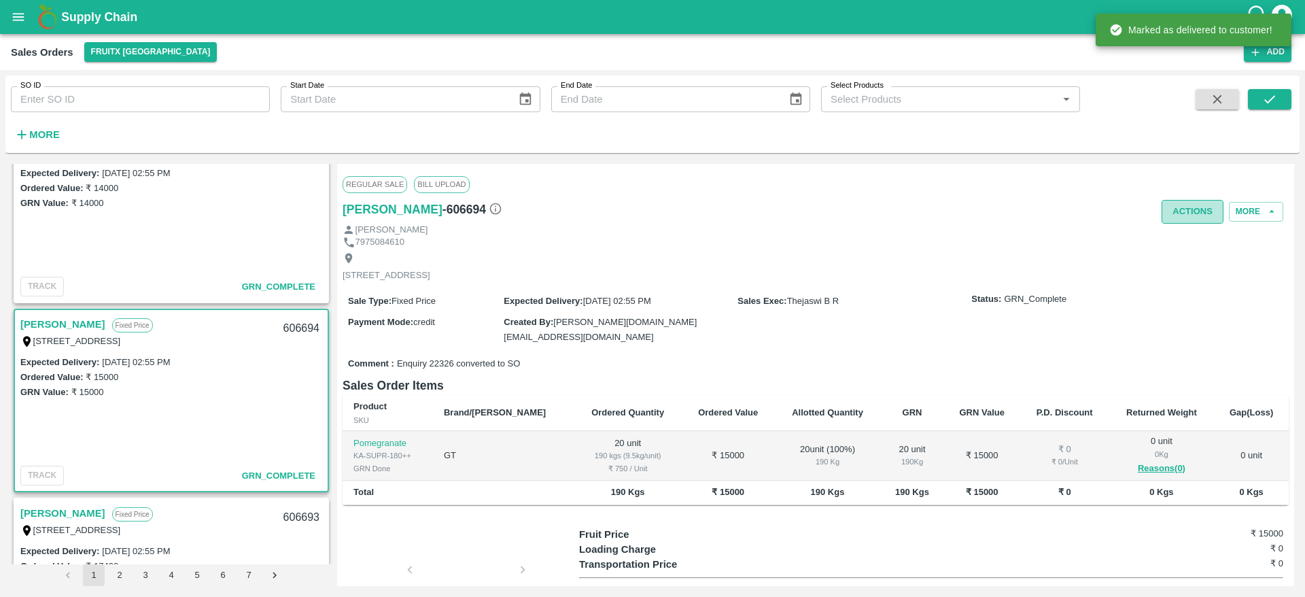
click at [1177, 207] on button "Actions" at bounding box center [1193, 212] width 62 height 24
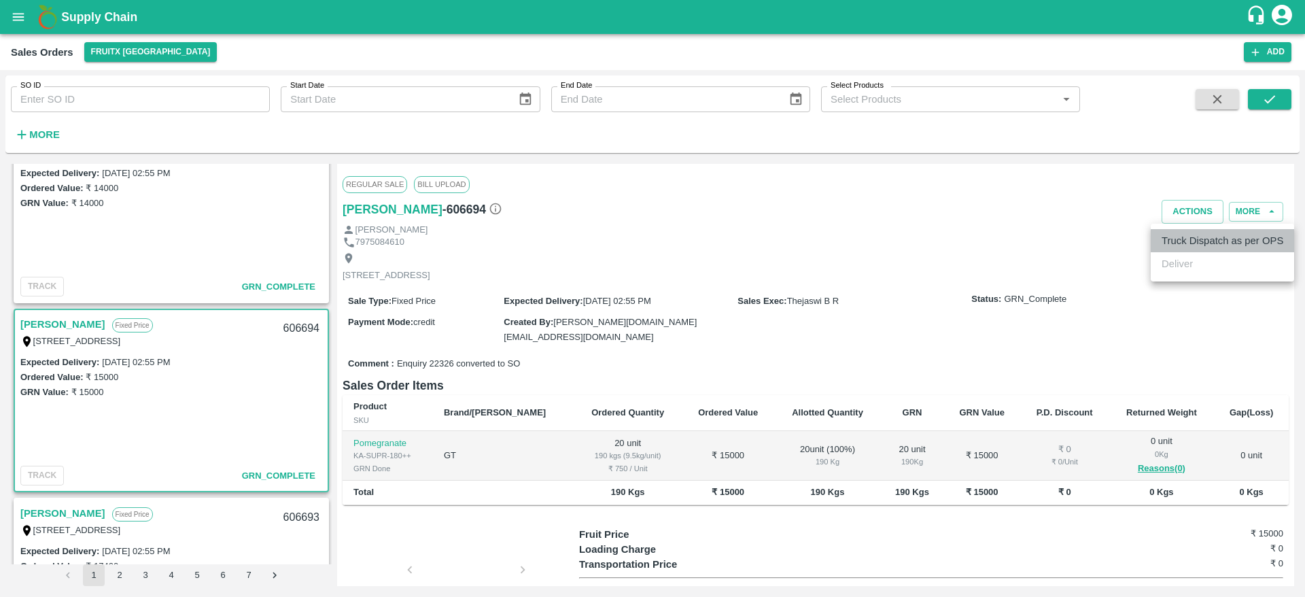
click at [1210, 241] on li "Truck Dispatch as per OPS" at bounding box center [1222, 240] width 143 height 23
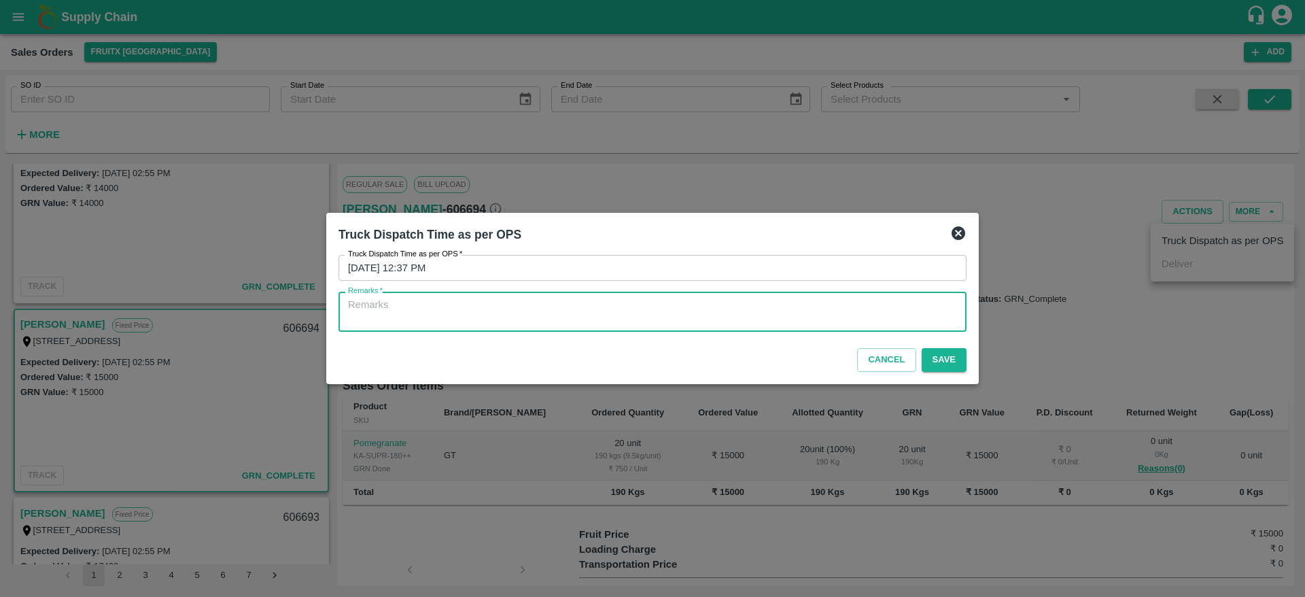
click at [668, 315] on textarea "Remarks   *" at bounding box center [652, 312] width 609 height 29
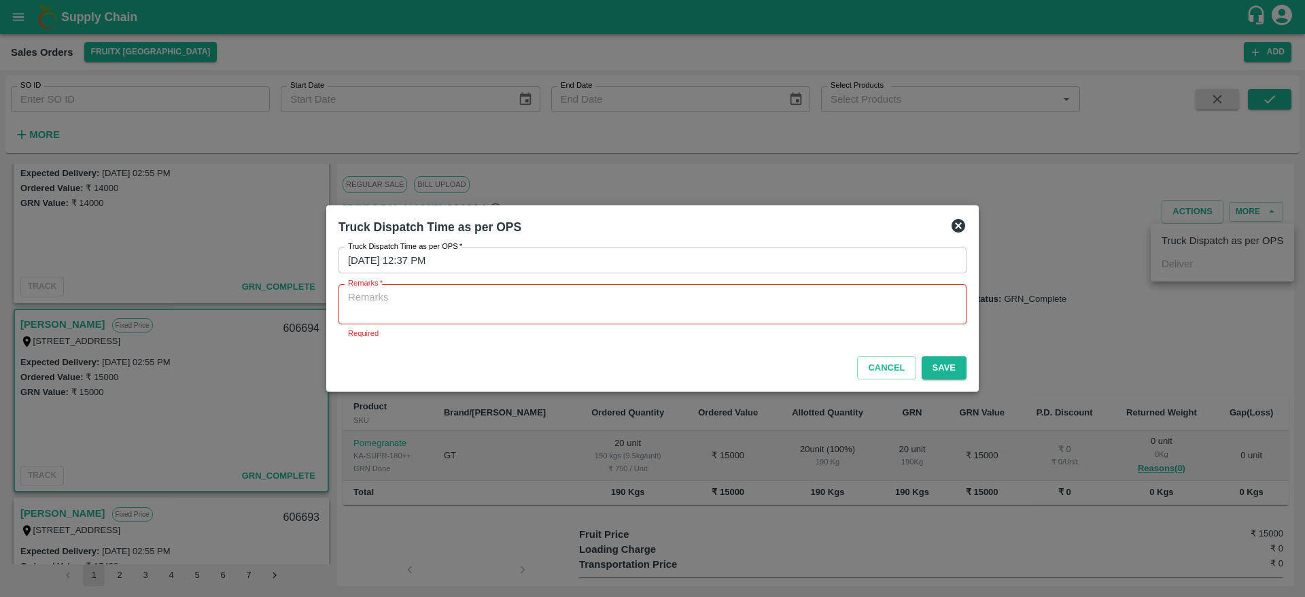
drag, startPoint x: 637, startPoint y: 281, endPoint x: 624, endPoint y: 300, distance: 23.0
click at [624, 300] on div "Truck Dispatch Time as per OPS   * [DATE] 12:37 PM Truck Dispatch Time as per O…" at bounding box center [653, 293] width 628 height 92
click at [624, 300] on textarea "Remarks   *" at bounding box center [652, 304] width 609 height 29
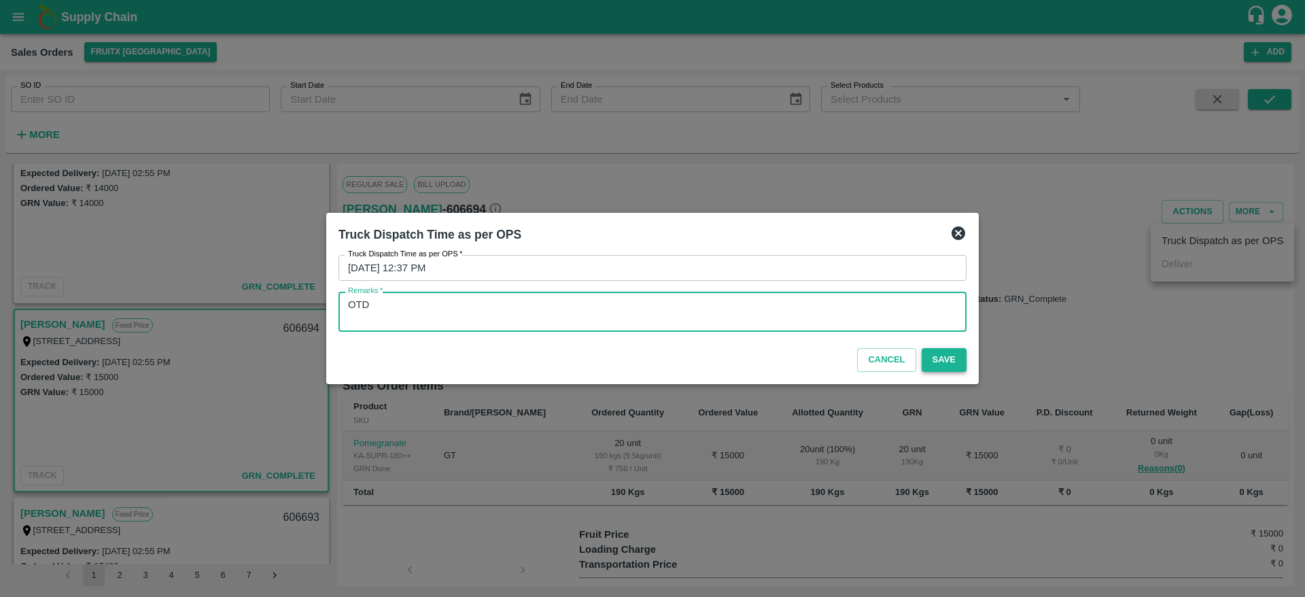
type textarea "OTD"
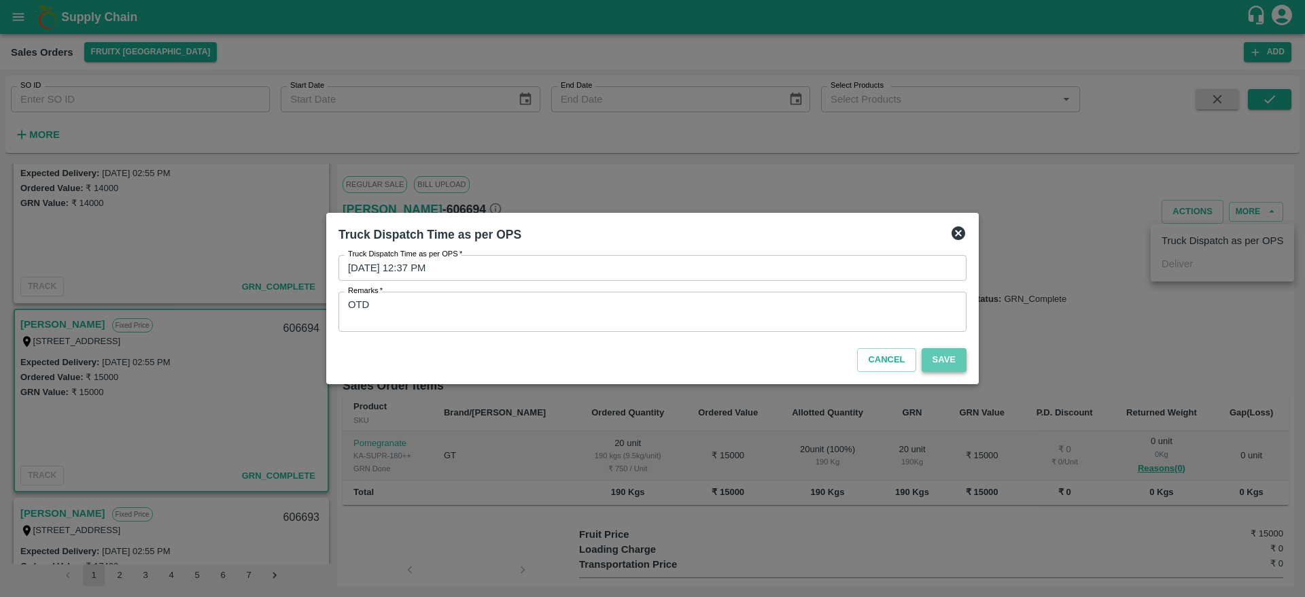
click at [937, 361] on button "Save" at bounding box center [944, 360] width 45 height 24
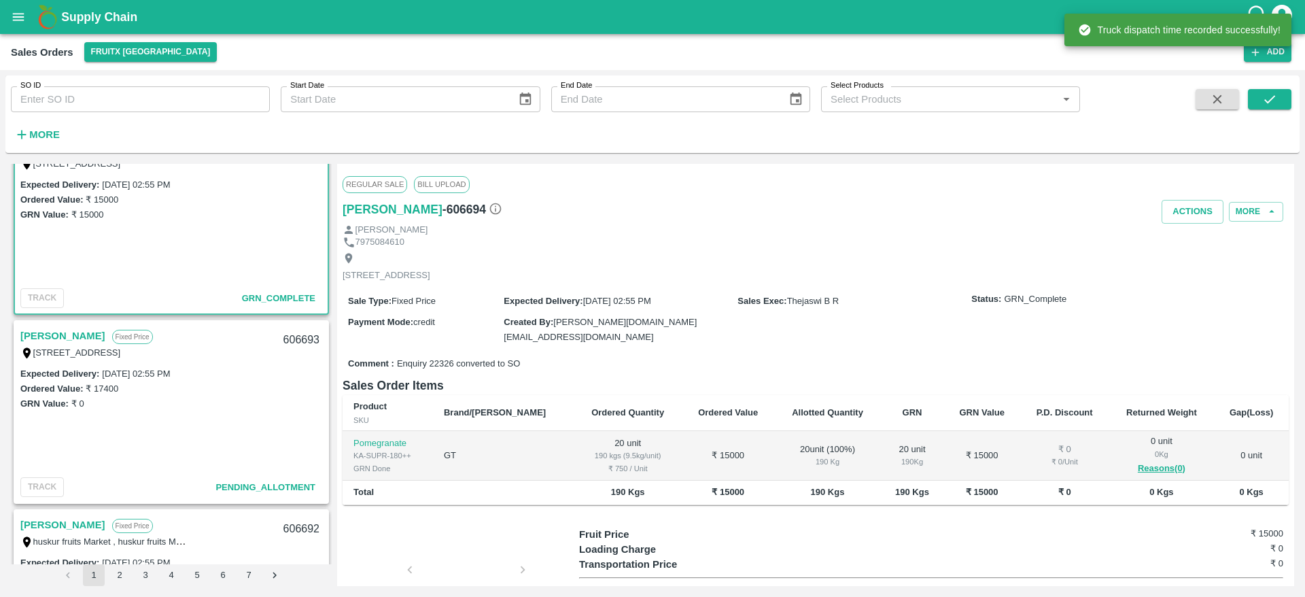
scroll to position [414, 0]
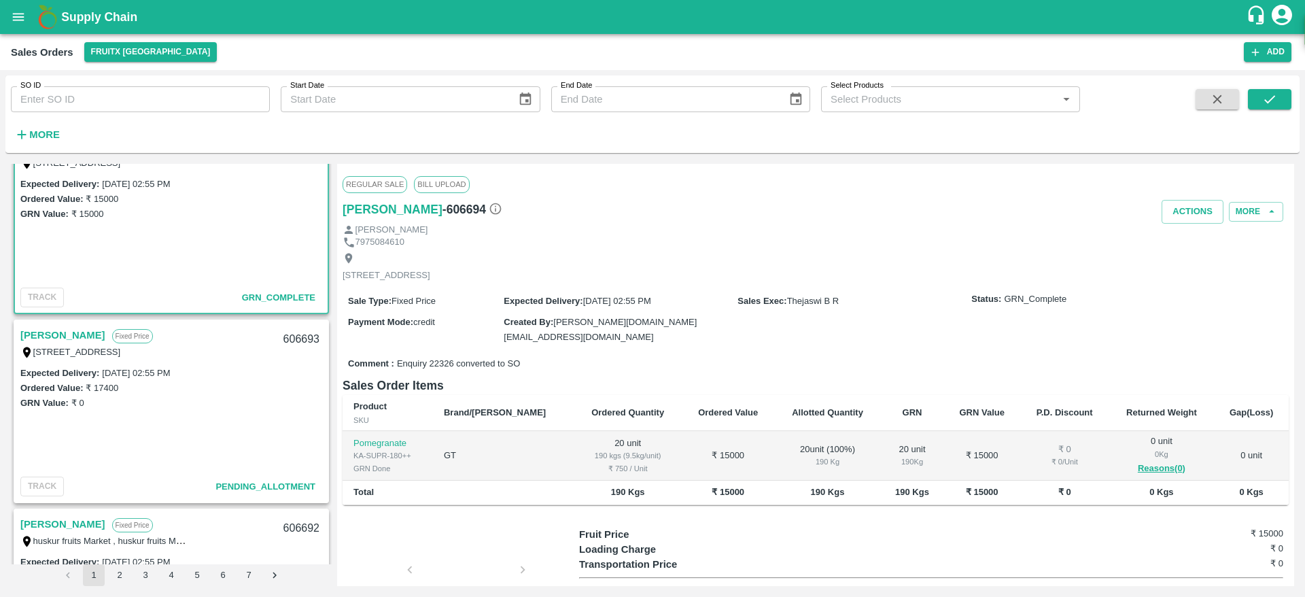
click at [45, 336] on link "[PERSON_NAME]" at bounding box center [62, 335] width 85 height 18
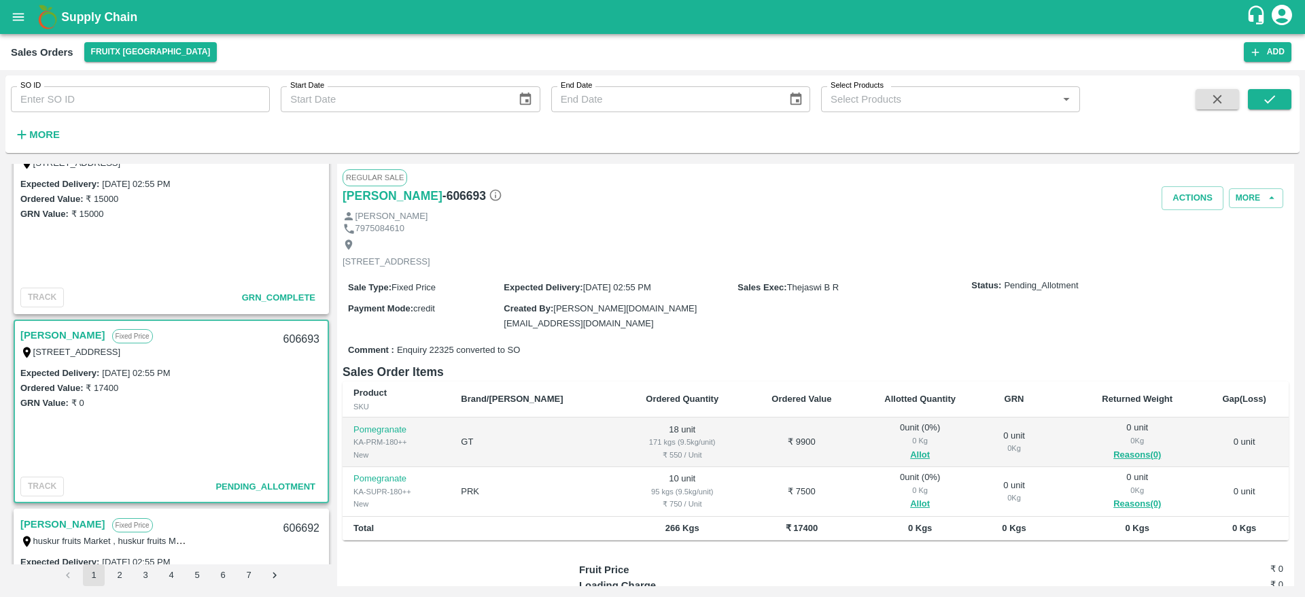
click at [45, 336] on link "[PERSON_NAME]" at bounding box center [62, 335] width 85 height 18
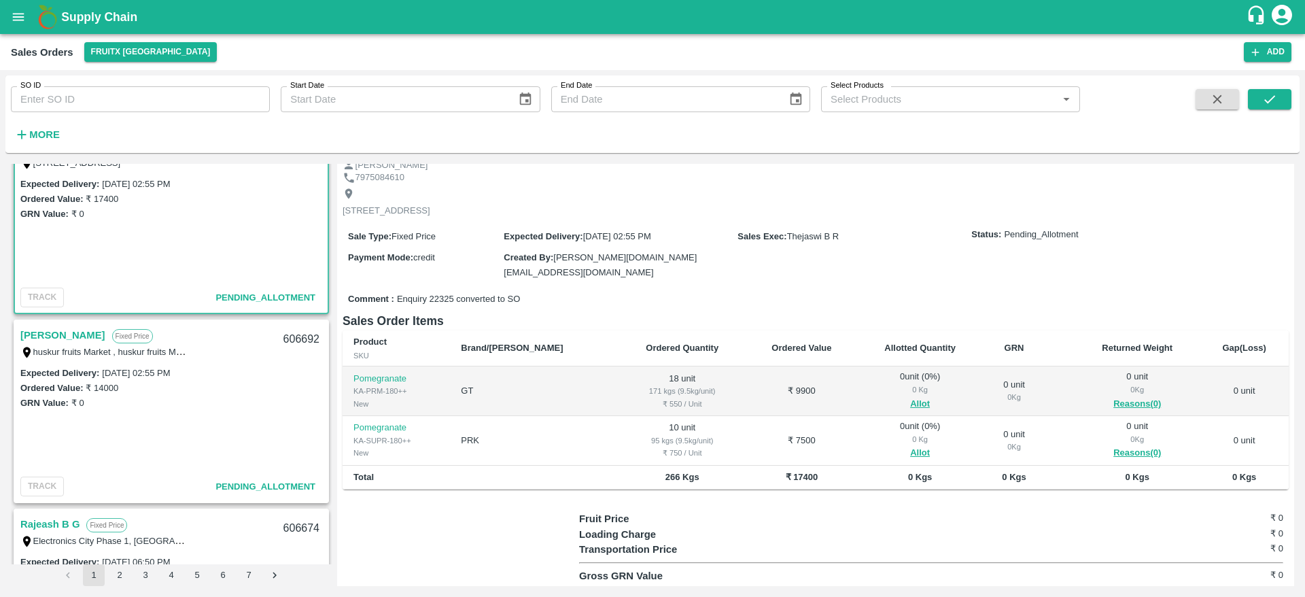
scroll to position [604, 0]
click at [76, 341] on link "[PERSON_NAME]" at bounding box center [62, 335] width 85 height 18
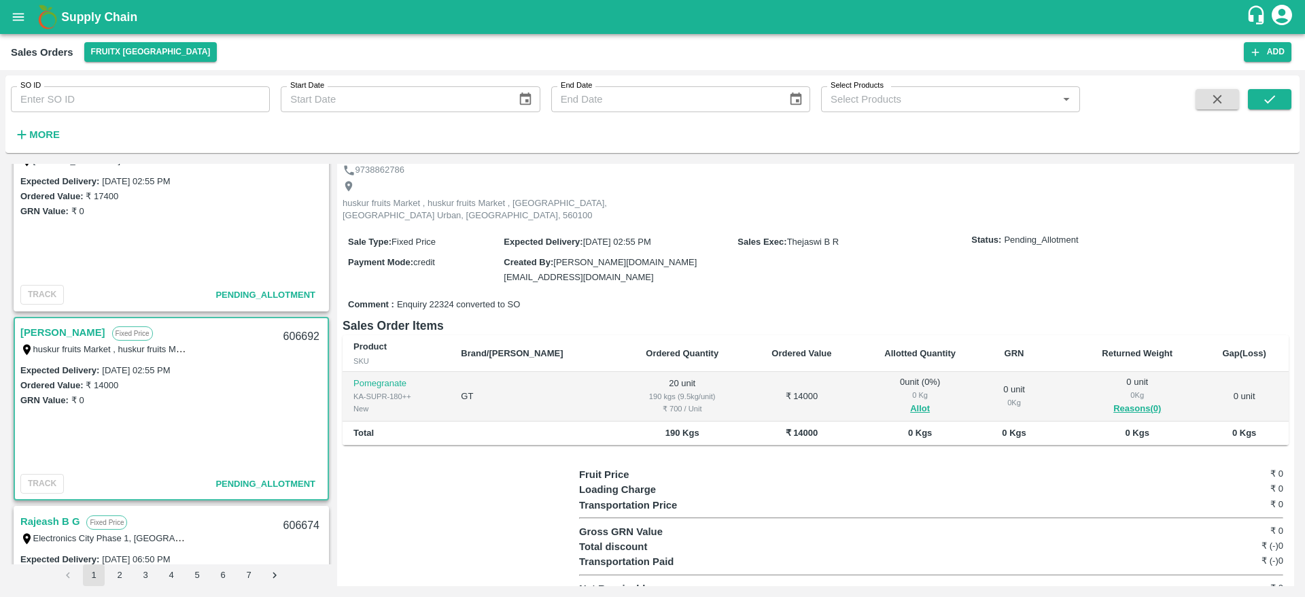
scroll to position [403, 0]
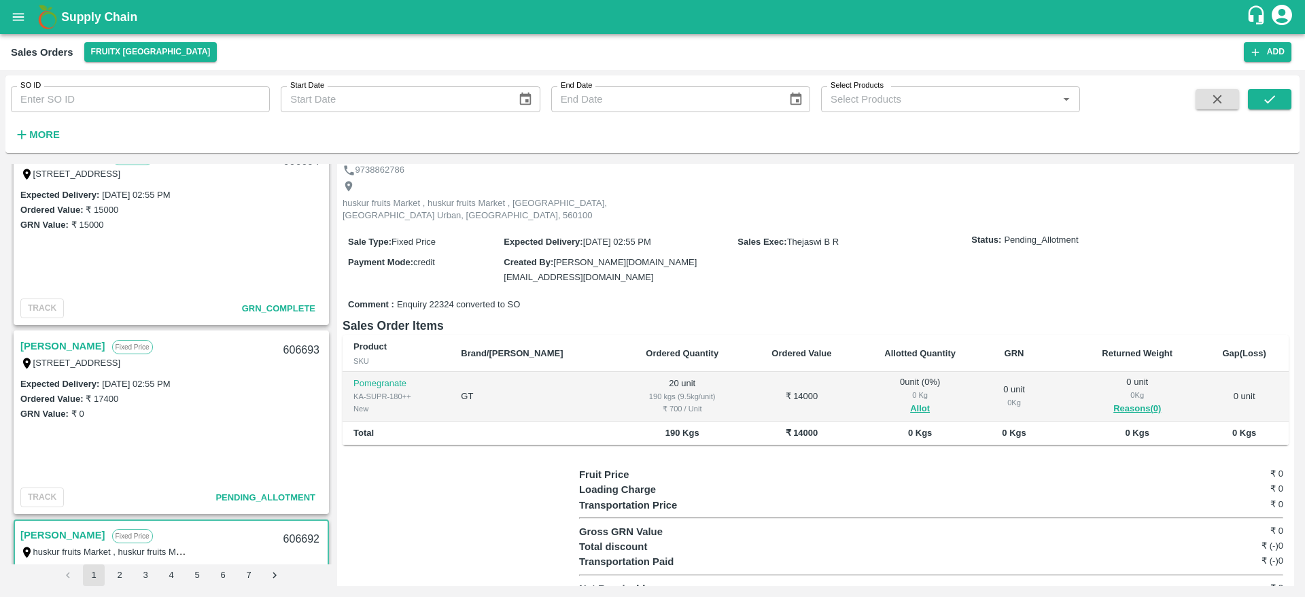
click at [39, 352] on link "[PERSON_NAME]" at bounding box center [62, 346] width 85 height 18
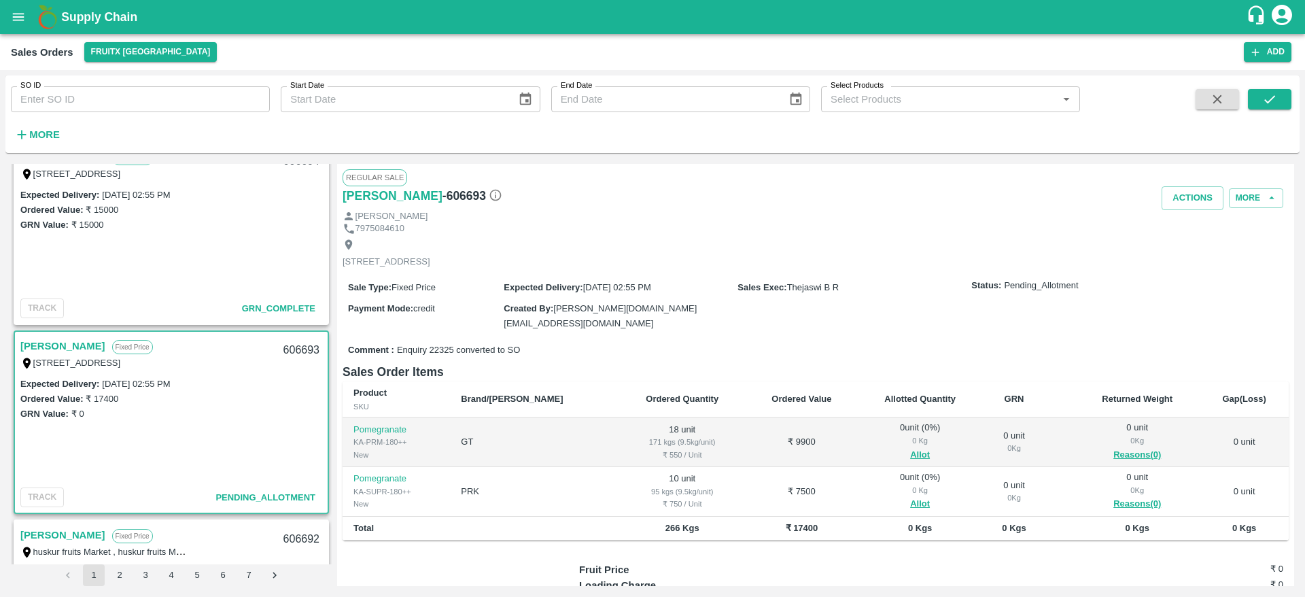
click at [75, 346] on link "[PERSON_NAME]" at bounding box center [62, 346] width 85 height 18
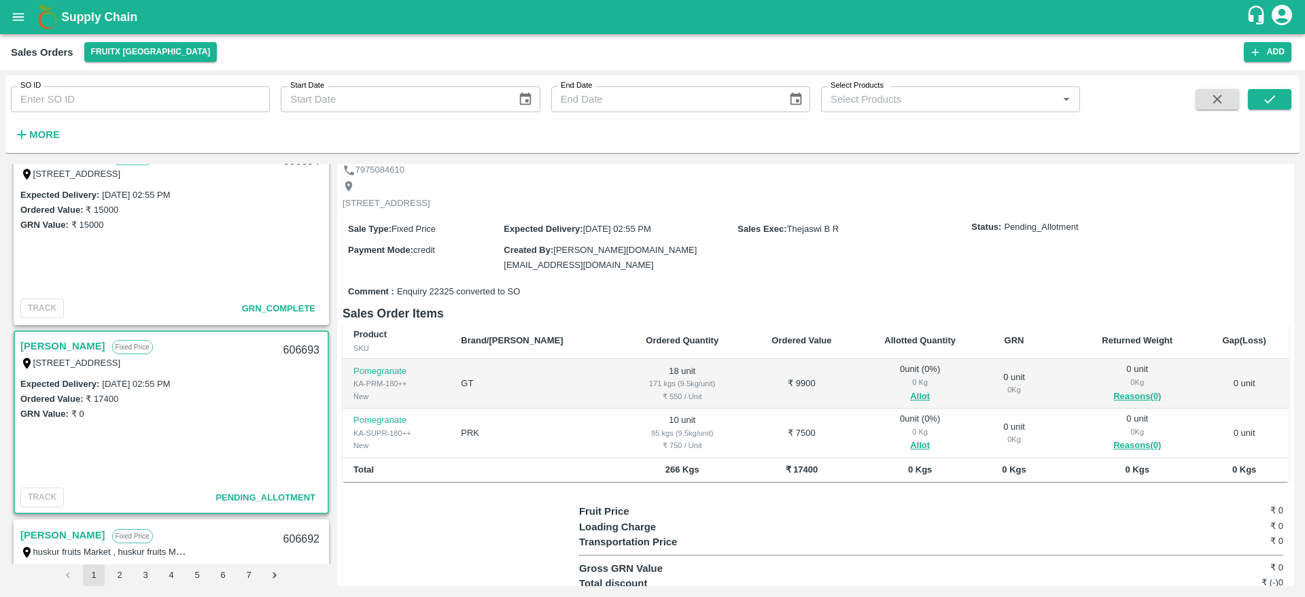
scroll to position [59, 0]
click at [296, 349] on div "606693" at bounding box center [301, 350] width 52 height 32
copy div "606693"
click at [910, 389] on button "Allot" at bounding box center [920, 396] width 20 height 16
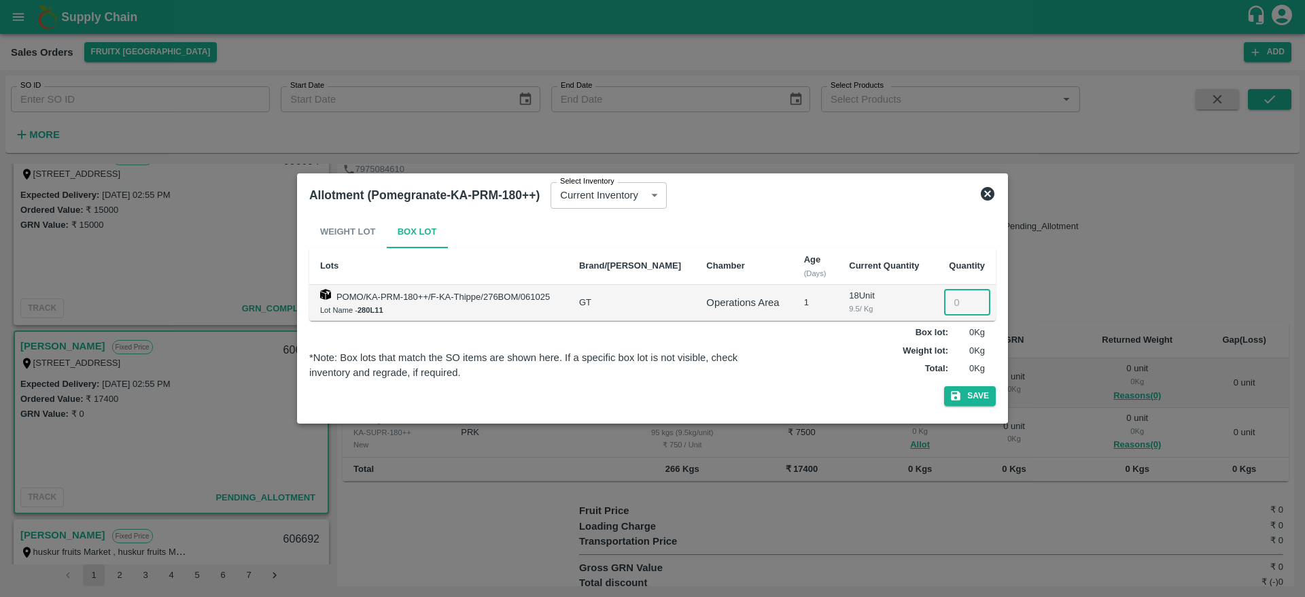
click at [956, 303] on input "number" at bounding box center [967, 303] width 46 height 26
type input "18"
click at [967, 400] on button "Save" at bounding box center [970, 396] width 52 height 20
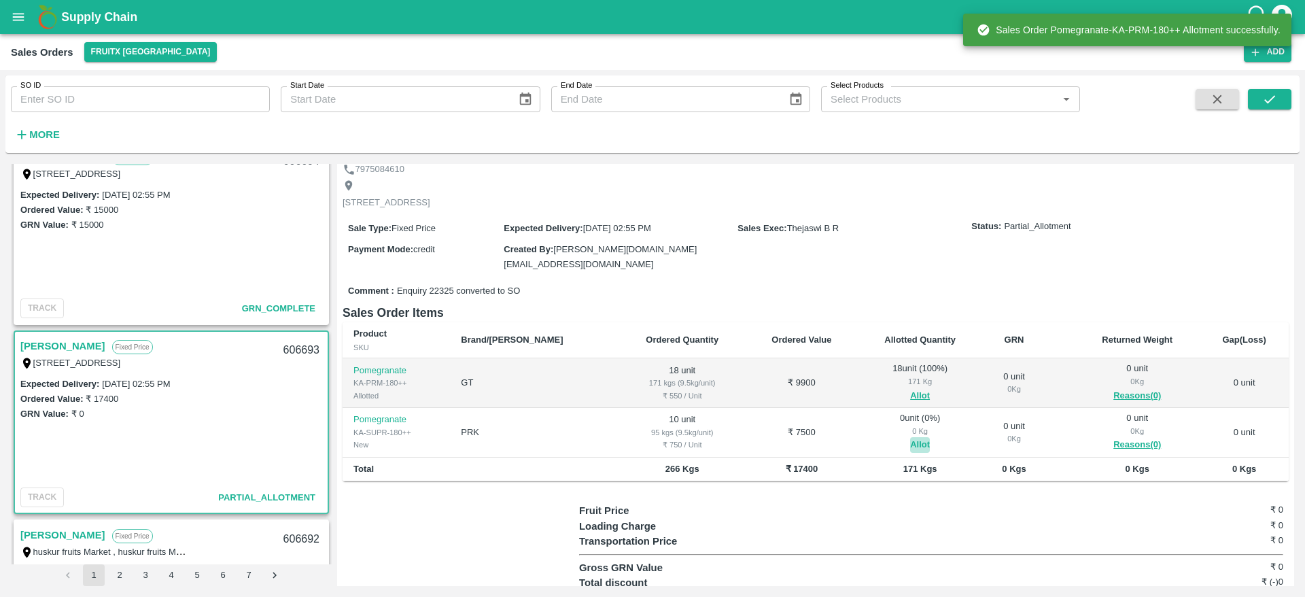
click at [910, 439] on button "Allot" at bounding box center [920, 445] width 20 height 16
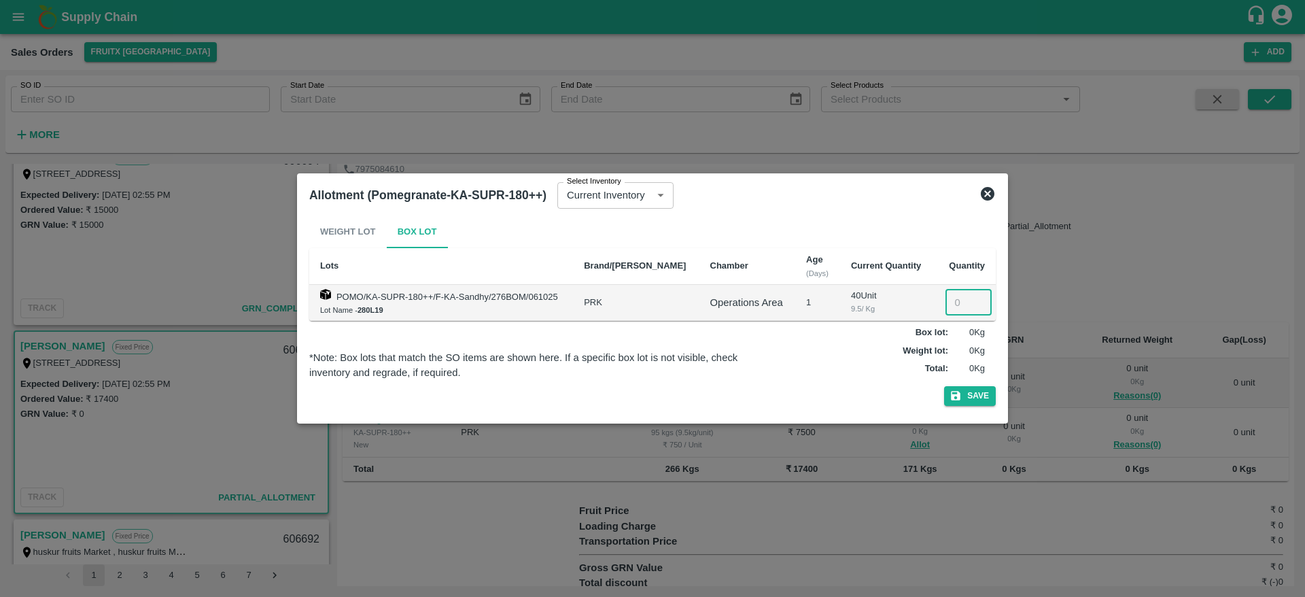
click at [959, 306] on input "number" at bounding box center [969, 303] width 46 height 26
type input "10"
click at [968, 394] on button "Save" at bounding box center [970, 396] width 52 height 20
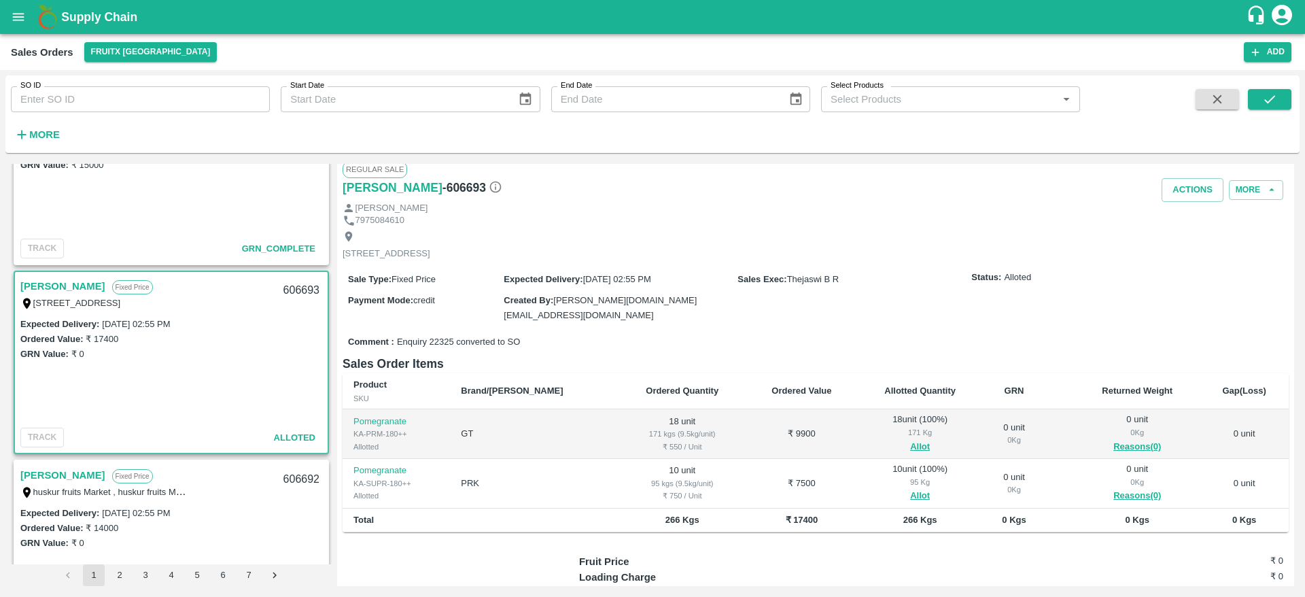
scroll to position [465, 0]
click at [51, 288] on link "[PERSON_NAME]" at bounding box center [62, 284] width 85 height 18
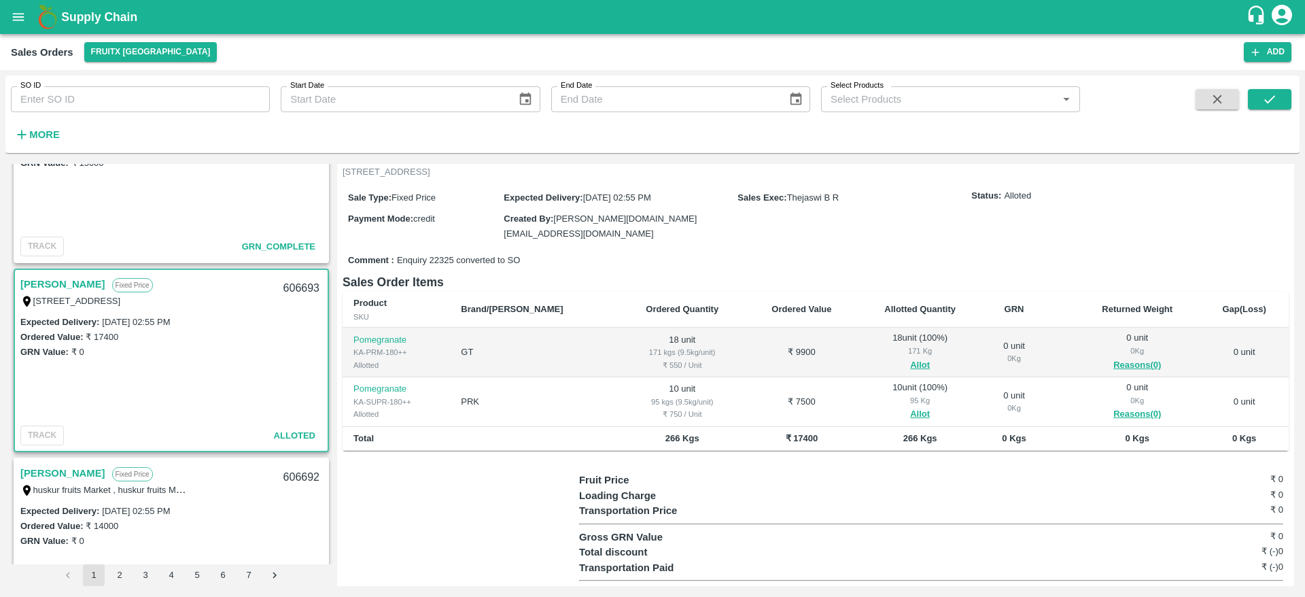
scroll to position [0, 0]
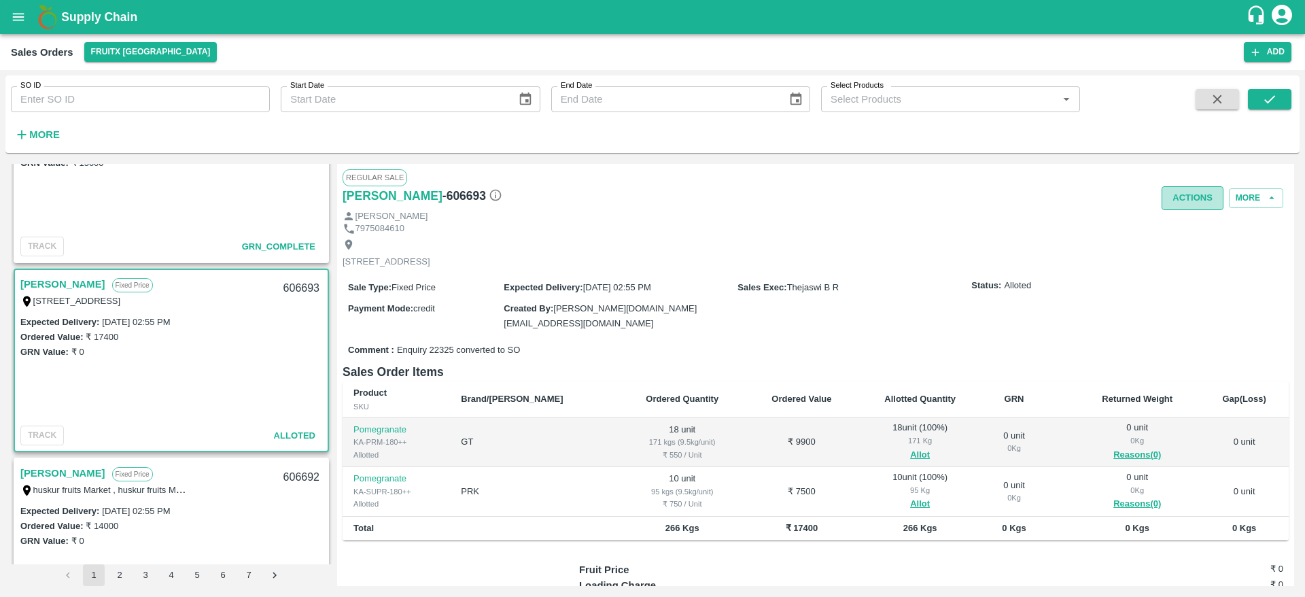
click at [1192, 194] on button "Actions" at bounding box center [1193, 198] width 62 height 24
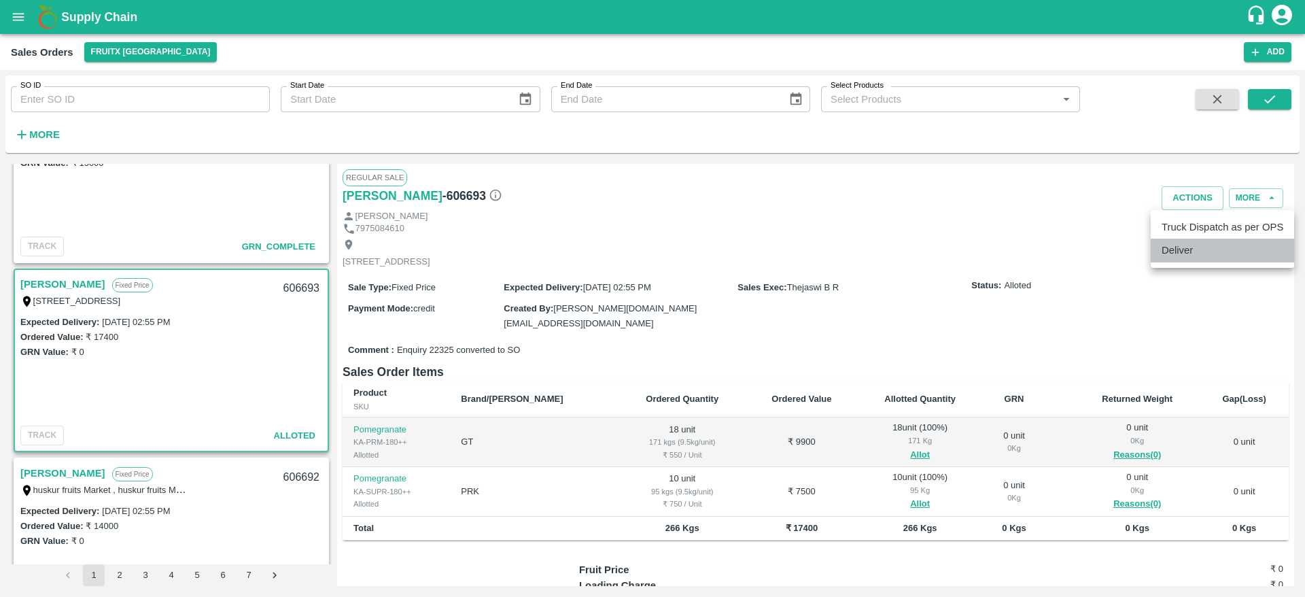
click at [1177, 253] on li "Deliver" at bounding box center [1222, 250] width 143 height 23
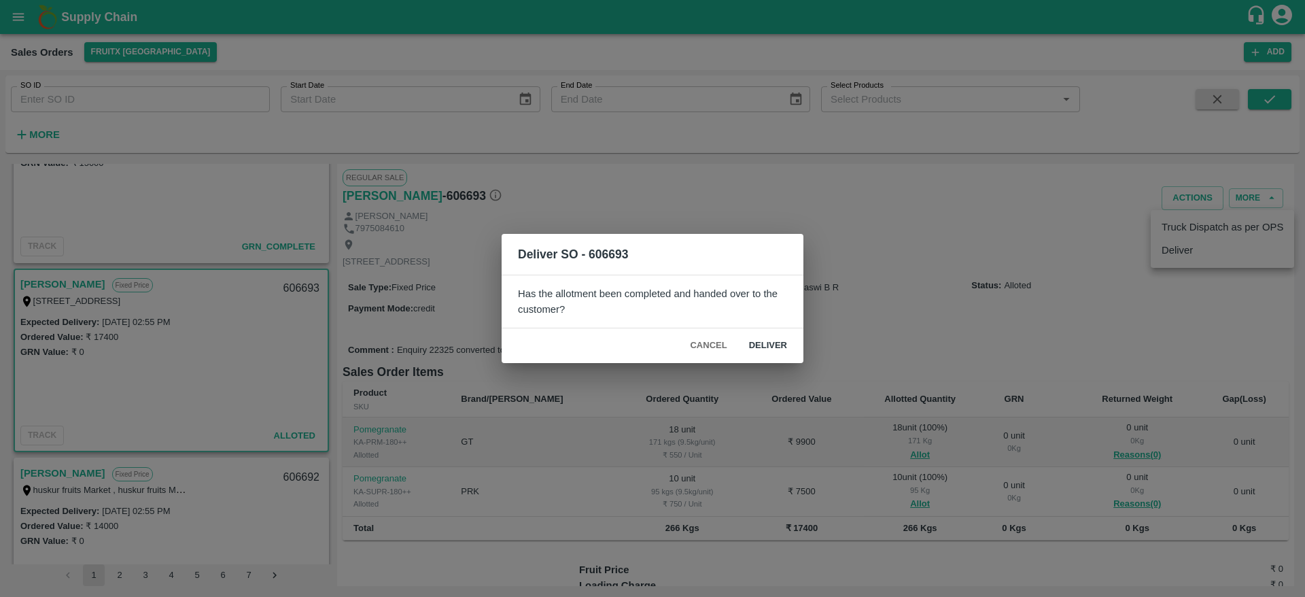
drag, startPoint x: 782, startPoint y: 324, endPoint x: 776, endPoint y: 339, distance: 15.5
click at [776, 339] on div "Deliver SO - 606693 Has the allotment been completed and handed over to the cus…" at bounding box center [653, 298] width 302 height 128
click at [776, 339] on button "Deliver" at bounding box center [768, 346] width 60 height 24
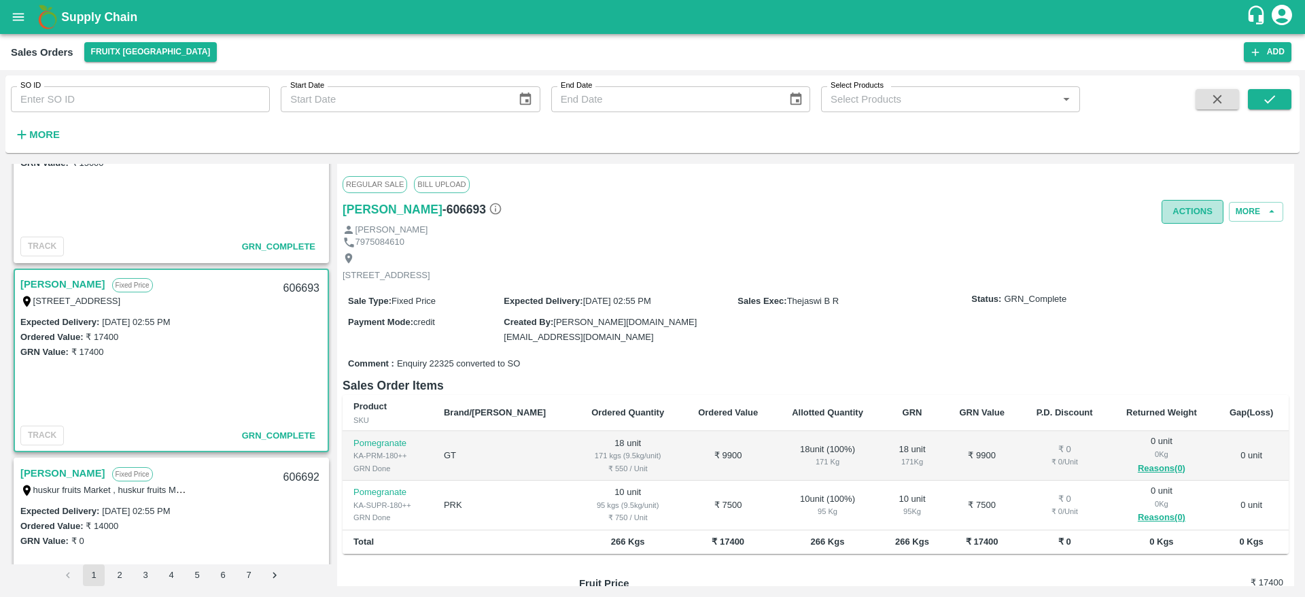
click at [1196, 213] on button "Actions" at bounding box center [1193, 212] width 62 height 24
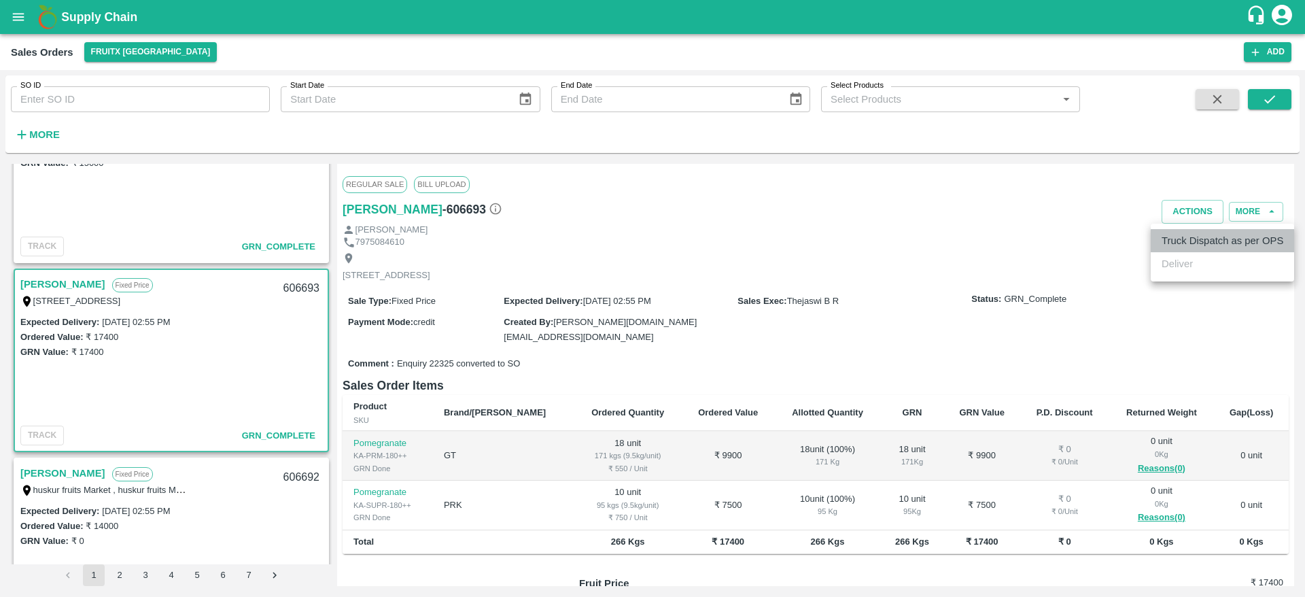
click at [1196, 235] on li "Truck Dispatch as per OPS" at bounding box center [1222, 240] width 143 height 23
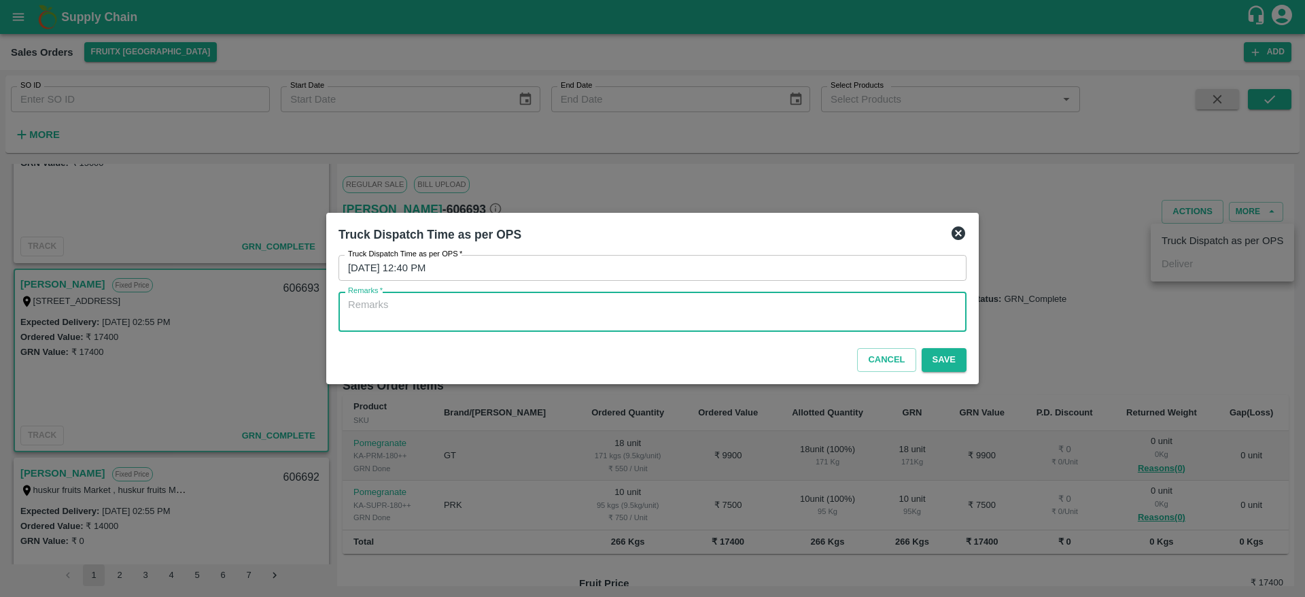
click at [798, 304] on textarea "Remarks   *" at bounding box center [652, 312] width 609 height 29
type textarea "OTD"
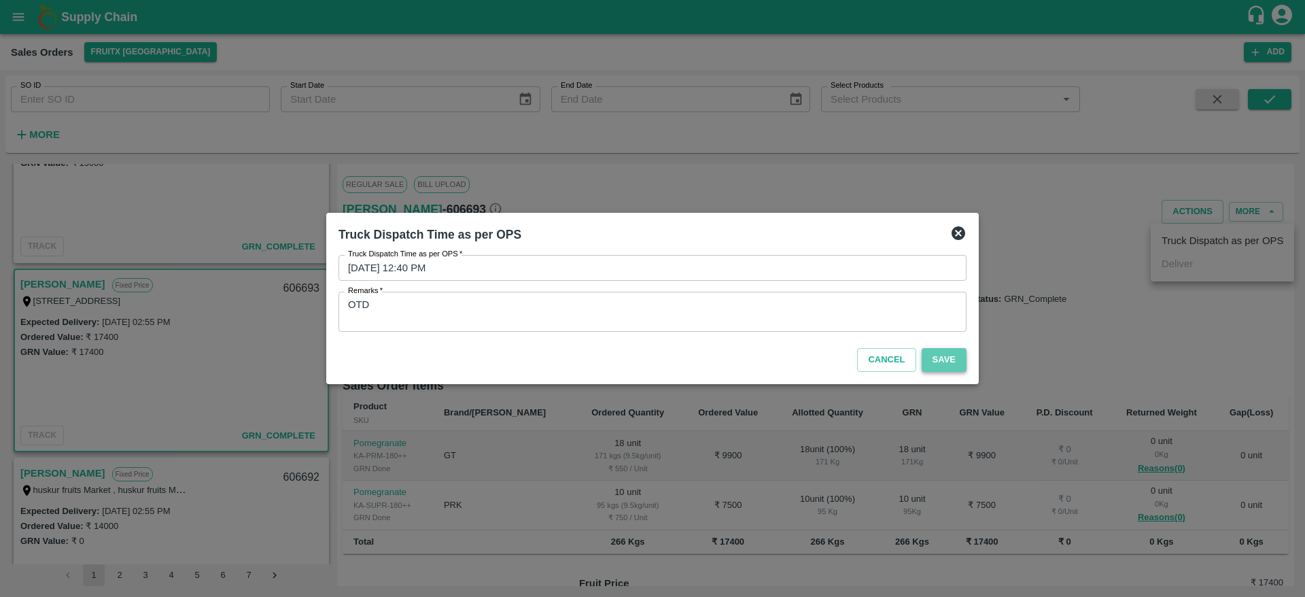
click at [960, 367] on button "Save" at bounding box center [944, 360] width 45 height 24
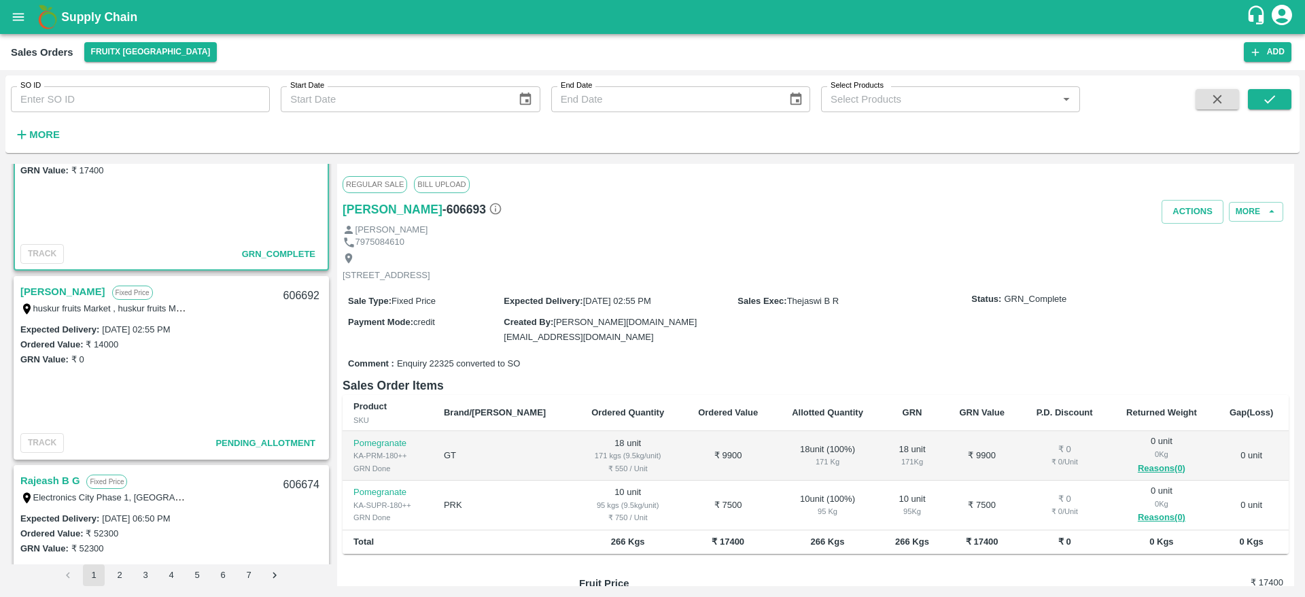
scroll to position [650, 0]
click at [76, 294] on link "[PERSON_NAME]" at bounding box center [62, 288] width 85 height 18
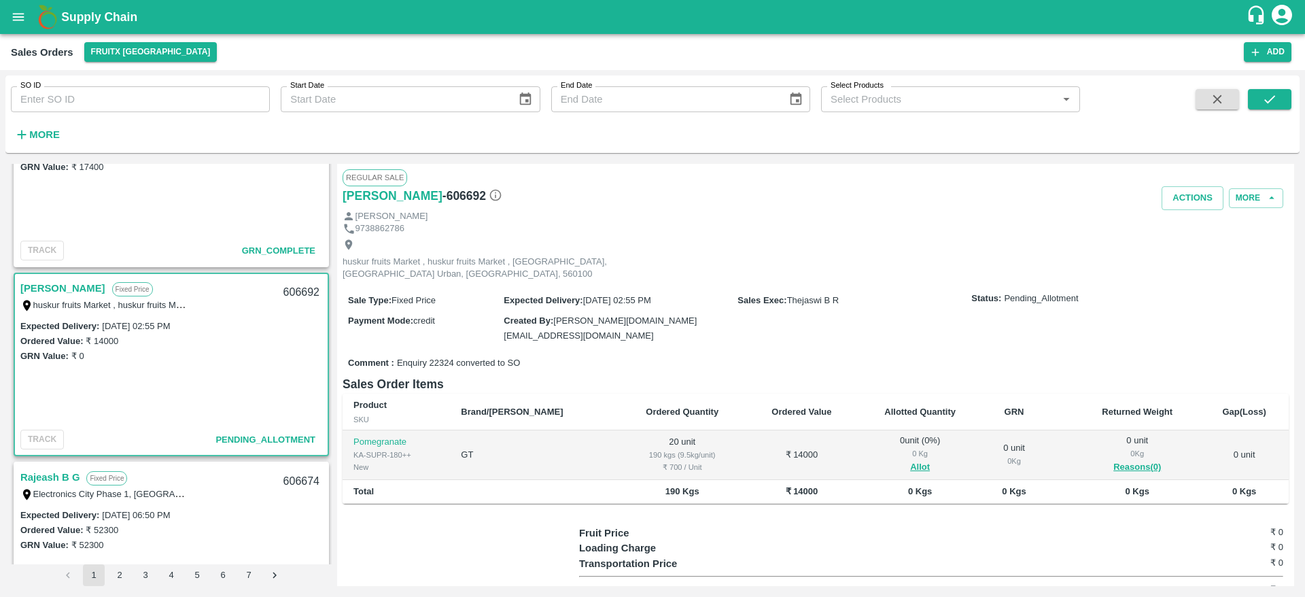
scroll to position [49, 0]
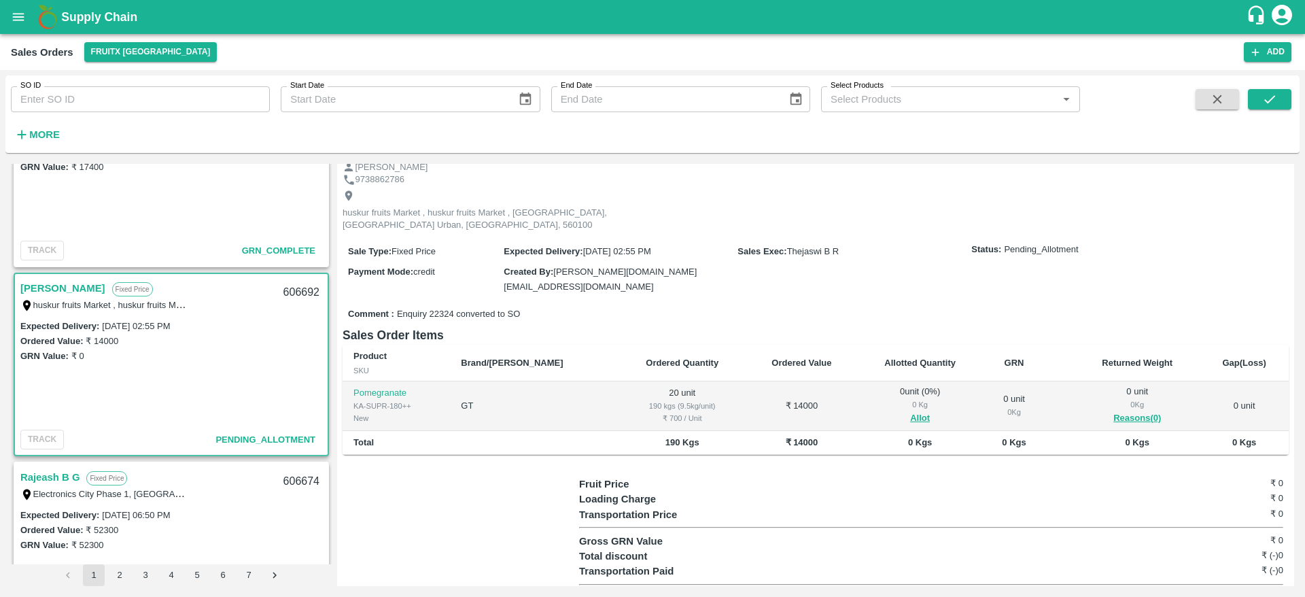
click at [300, 298] on div "606692" at bounding box center [301, 293] width 52 height 32
copy div "606692"
click at [910, 411] on button "Allot" at bounding box center [920, 419] width 20 height 16
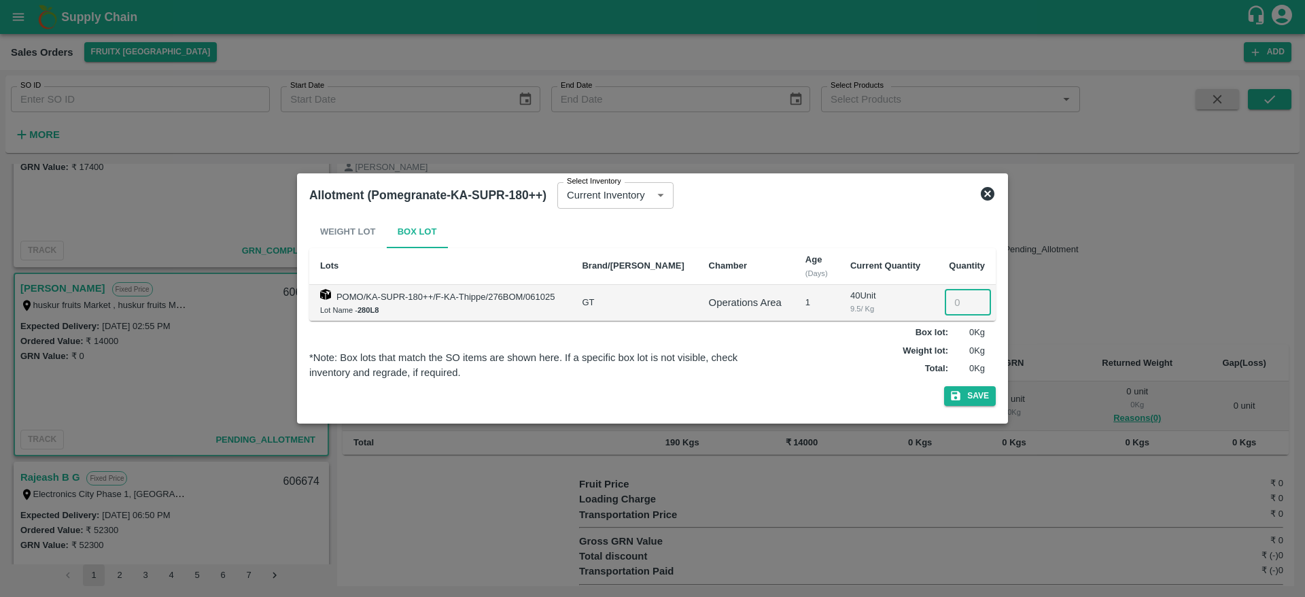
click at [946, 303] on input "number" at bounding box center [968, 303] width 46 height 26
type input "20"
click at [962, 393] on icon "button" at bounding box center [956, 396] width 12 height 12
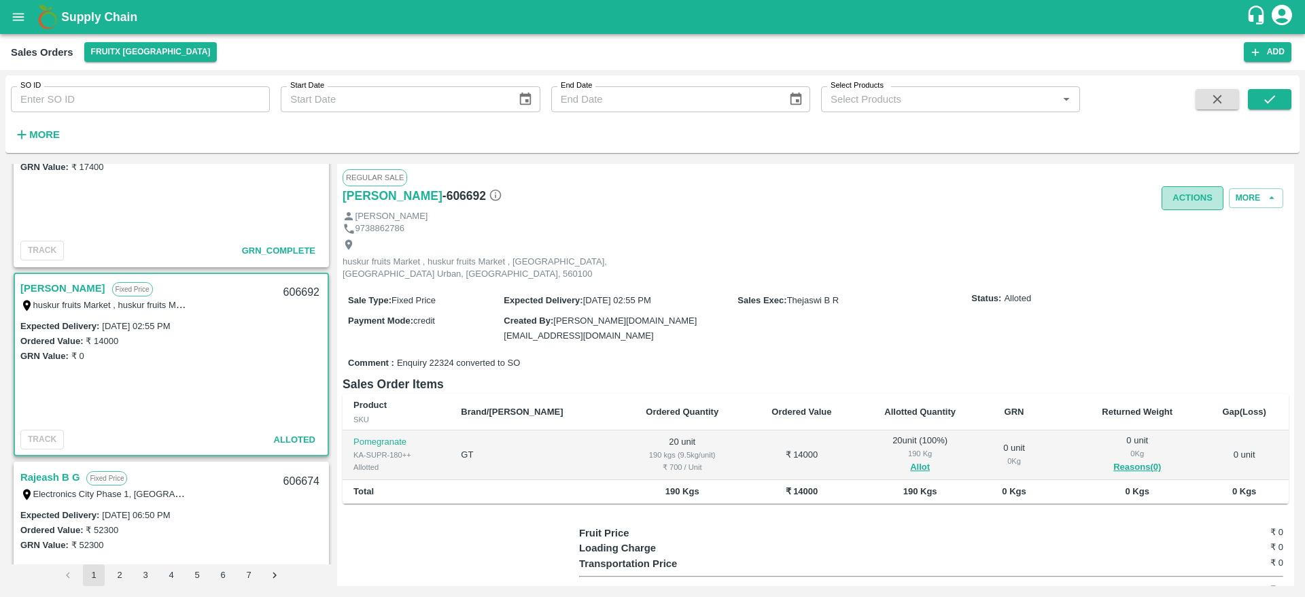
click at [1172, 202] on button "Actions" at bounding box center [1193, 198] width 62 height 24
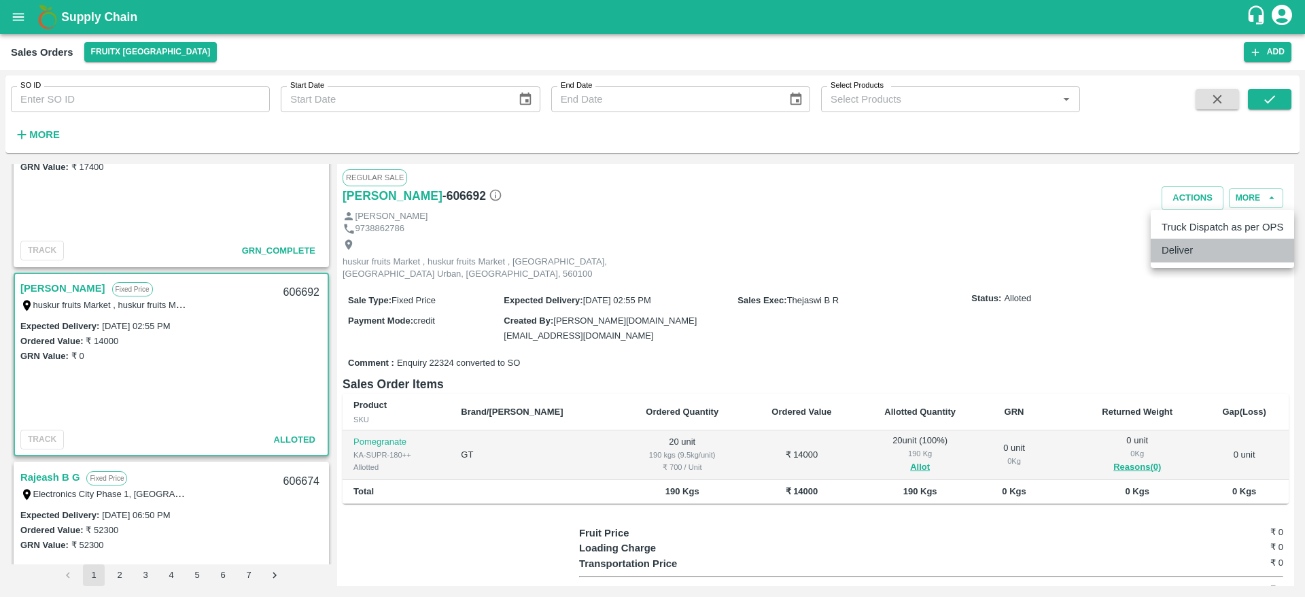
click at [1180, 251] on li "Deliver" at bounding box center [1222, 250] width 143 height 23
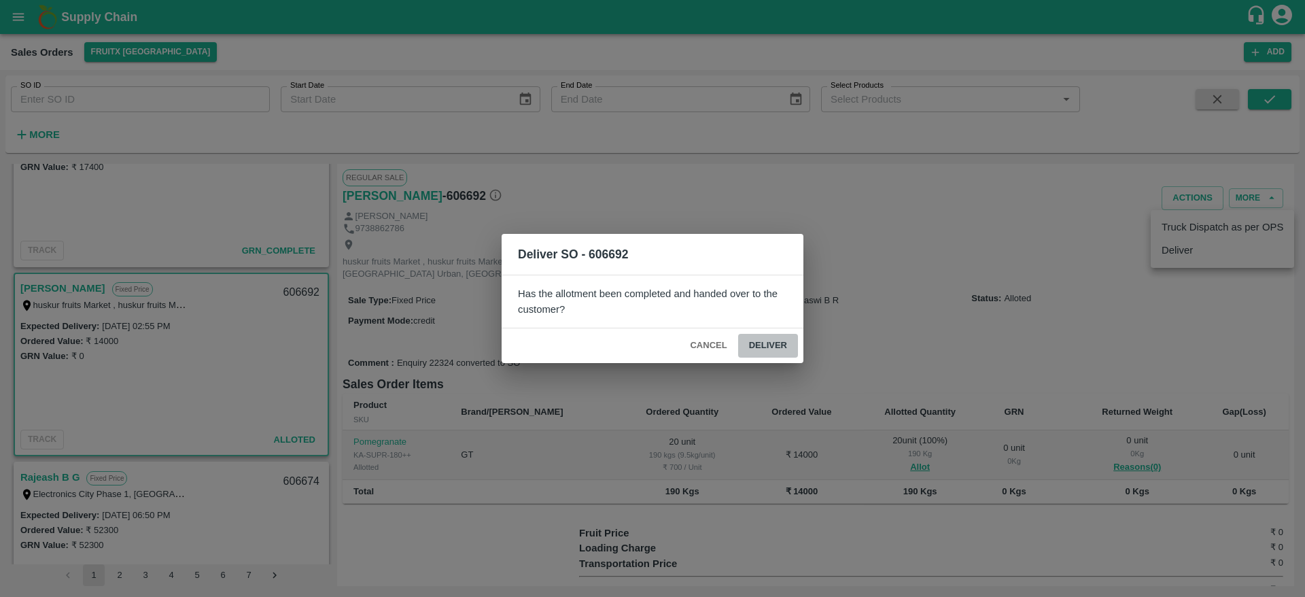
click at [769, 348] on button "Deliver" at bounding box center [768, 346] width 60 height 24
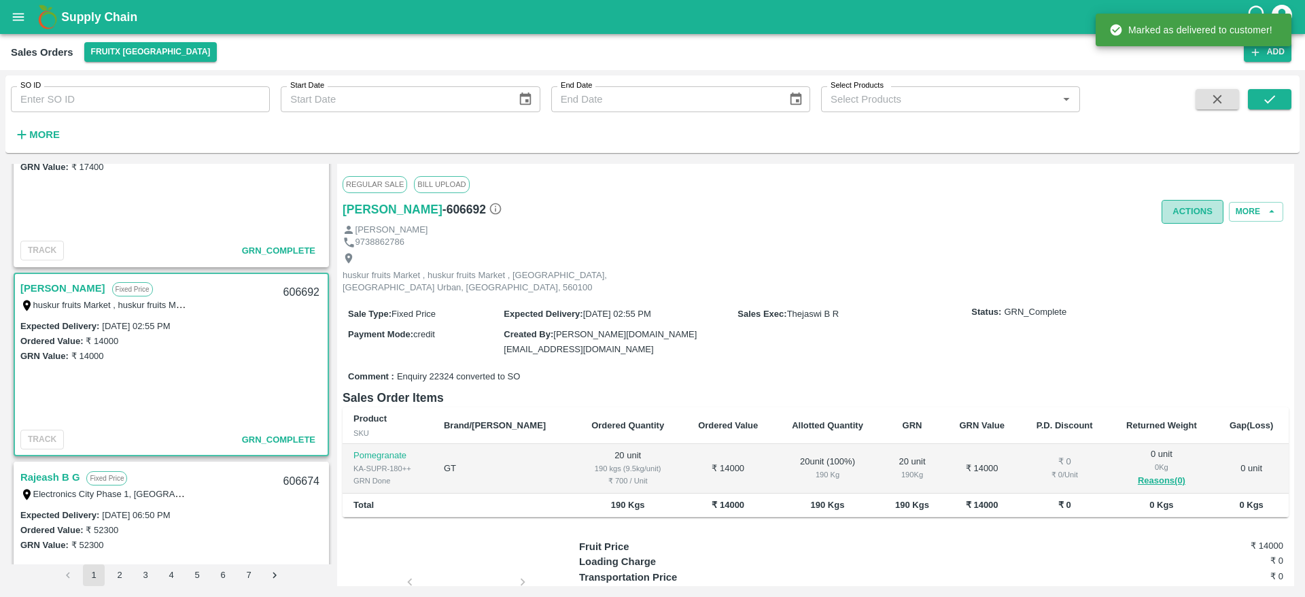
click at [1181, 212] on button "Actions" at bounding box center [1193, 212] width 62 height 24
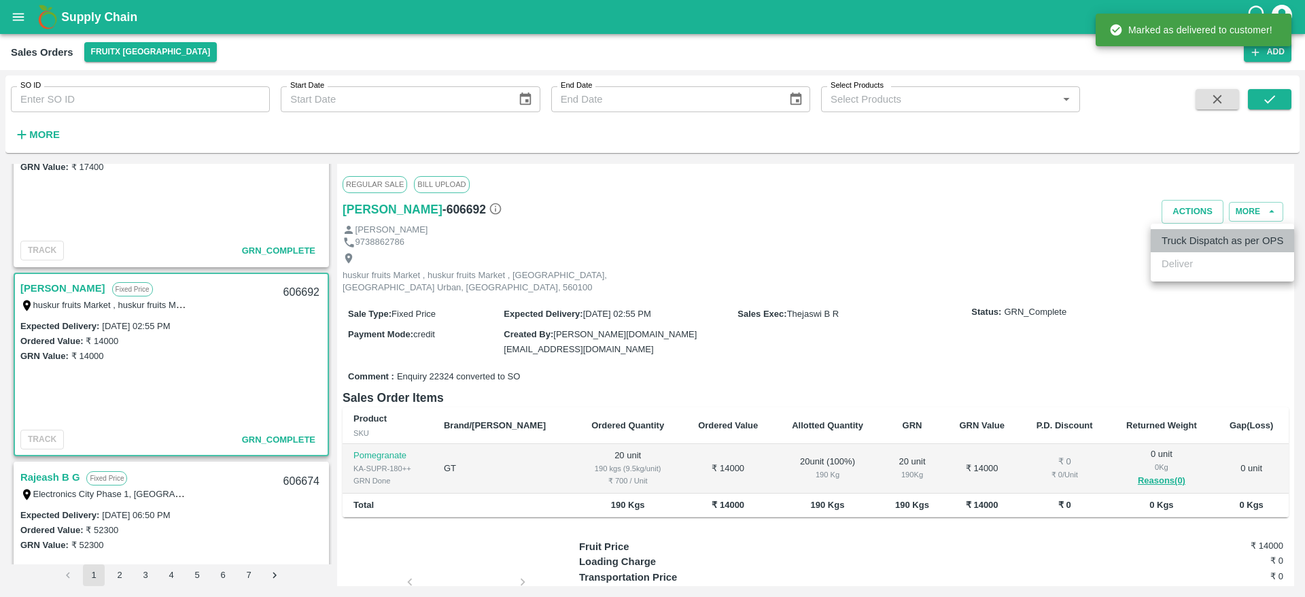
click at [1177, 243] on li "Truck Dispatch as per OPS" at bounding box center [1222, 240] width 143 height 23
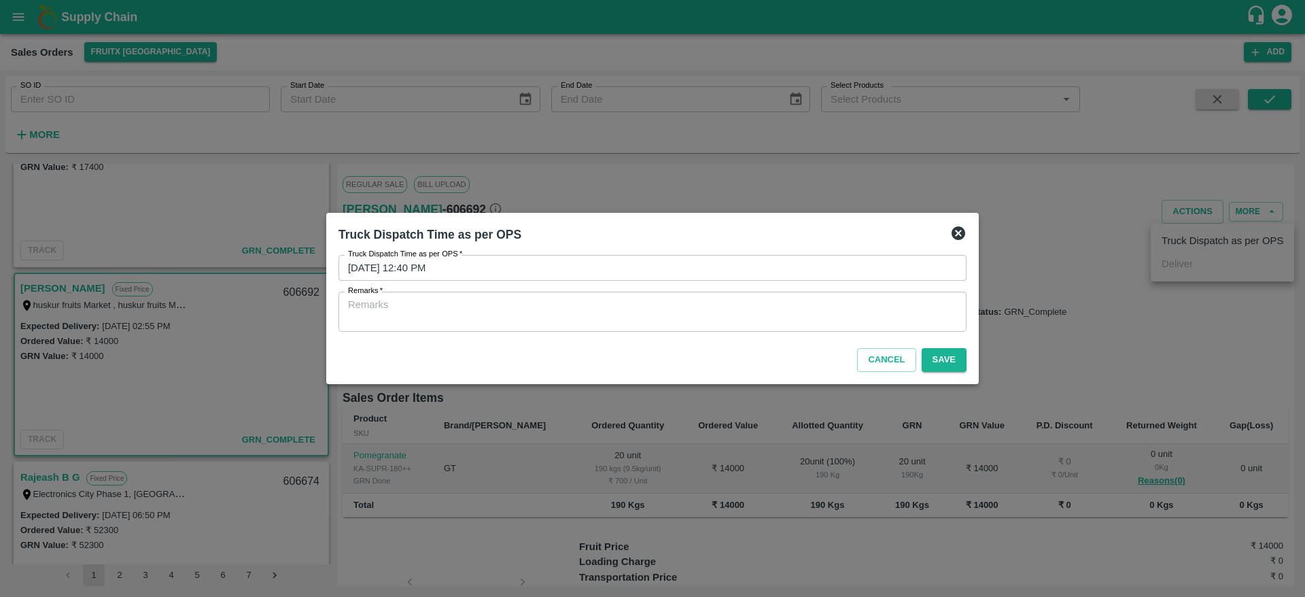
click at [608, 307] on textarea "Remarks   *" at bounding box center [652, 312] width 609 height 29
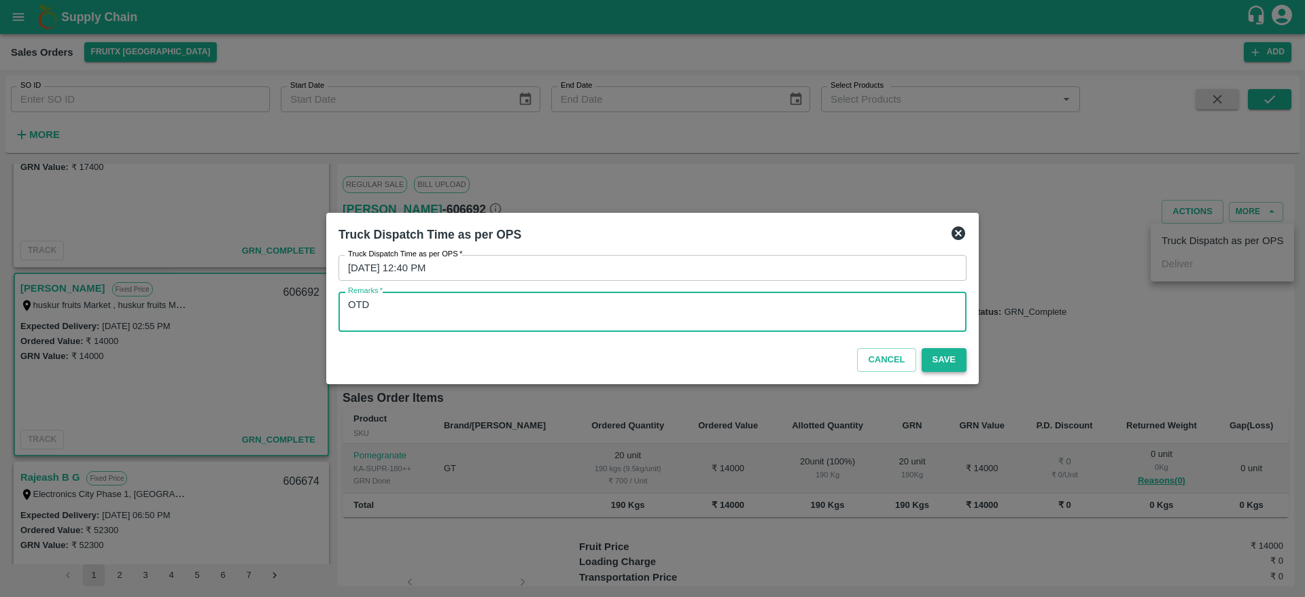
type textarea "OTD"
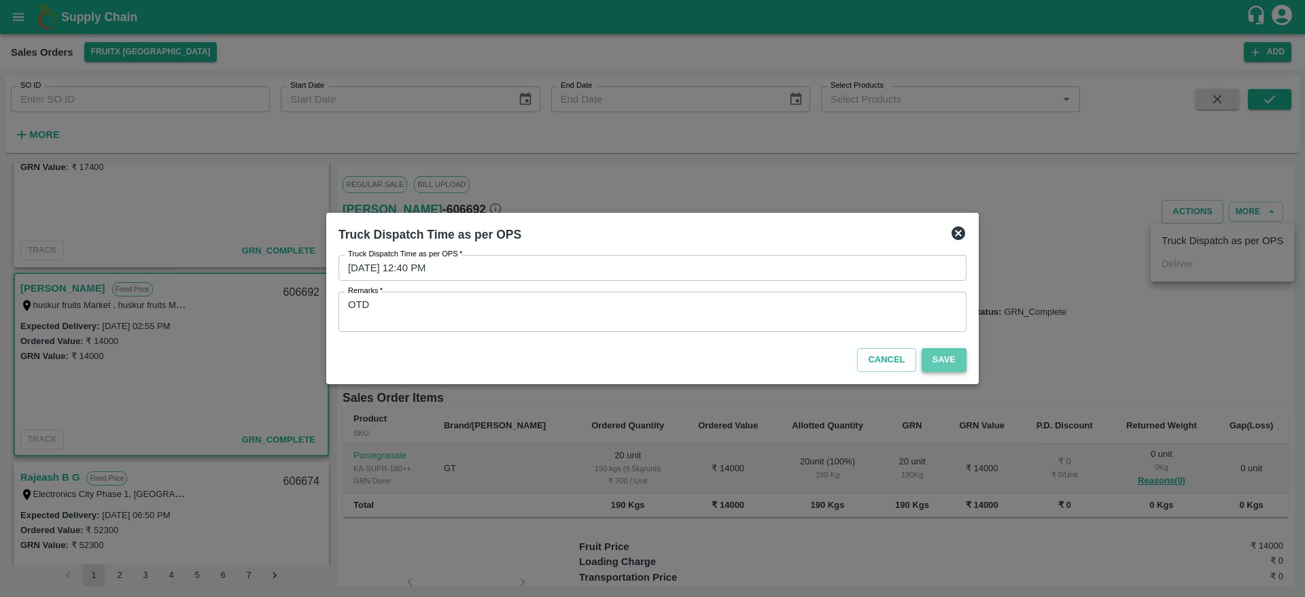
click at [944, 362] on button "Save" at bounding box center [944, 360] width 45 height 24
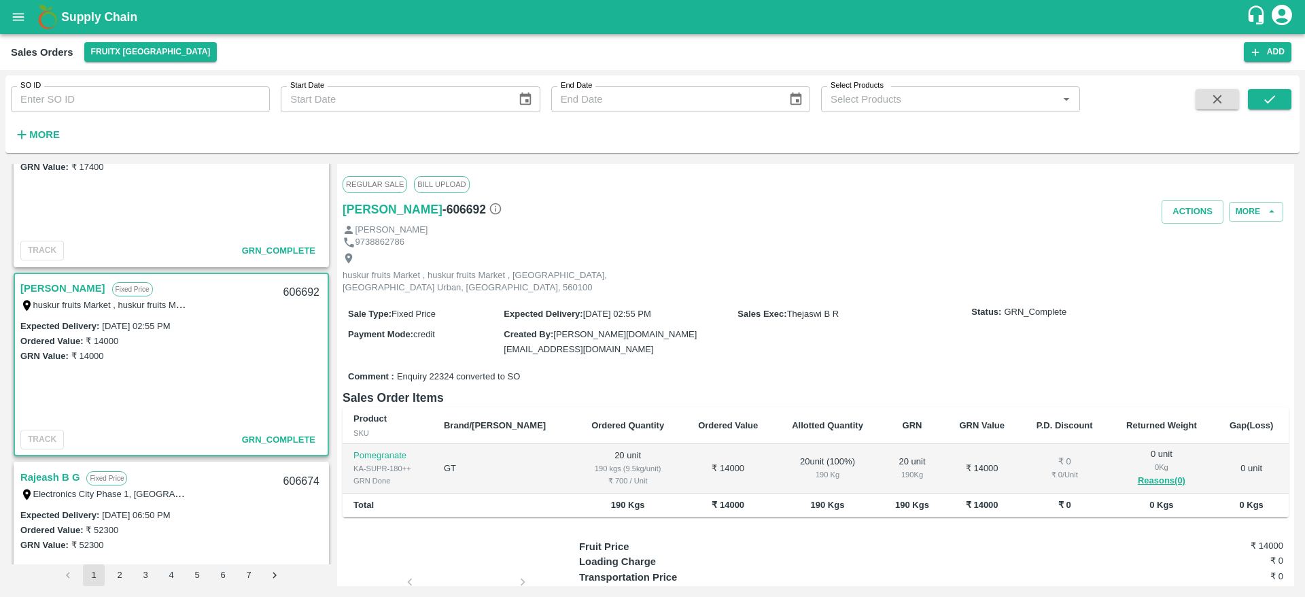
scroll to position [0, 0]
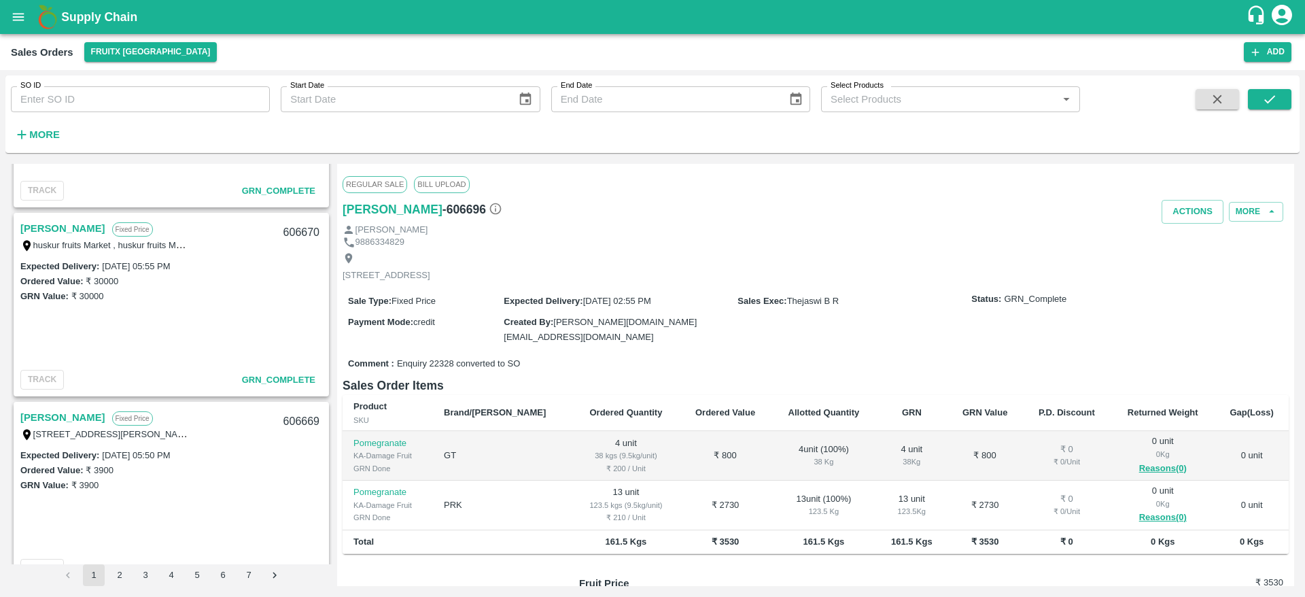
scroll to position [1466, 0]
